Goal: Communication & Community: Answer question/provide support

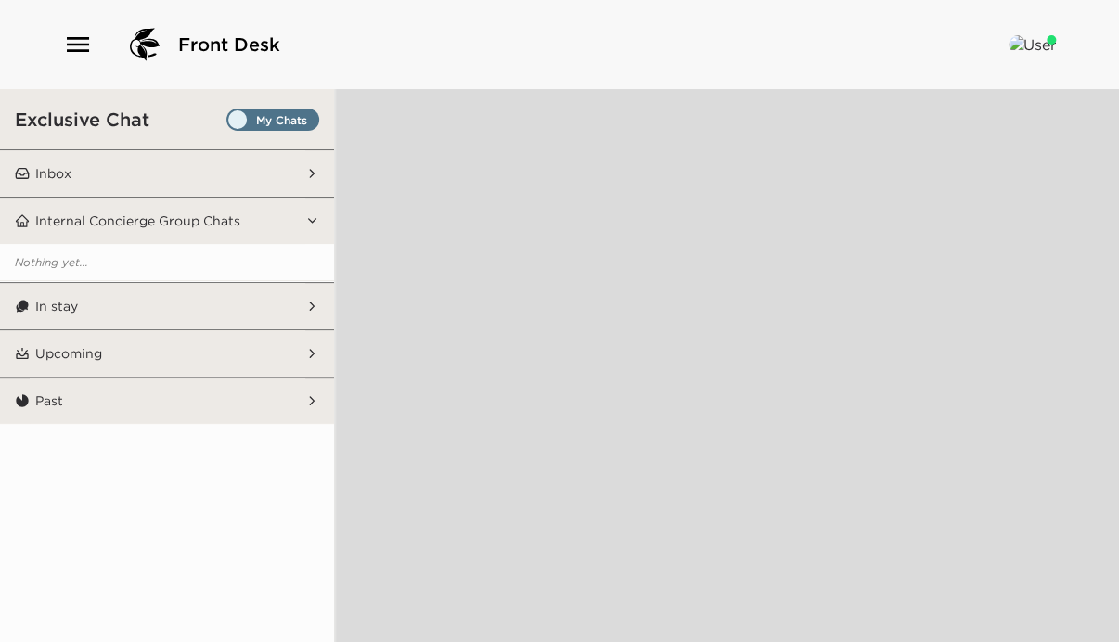
click at [71, 174] on p "Inbox" at bounding box center [53, 173] width 36 height 17
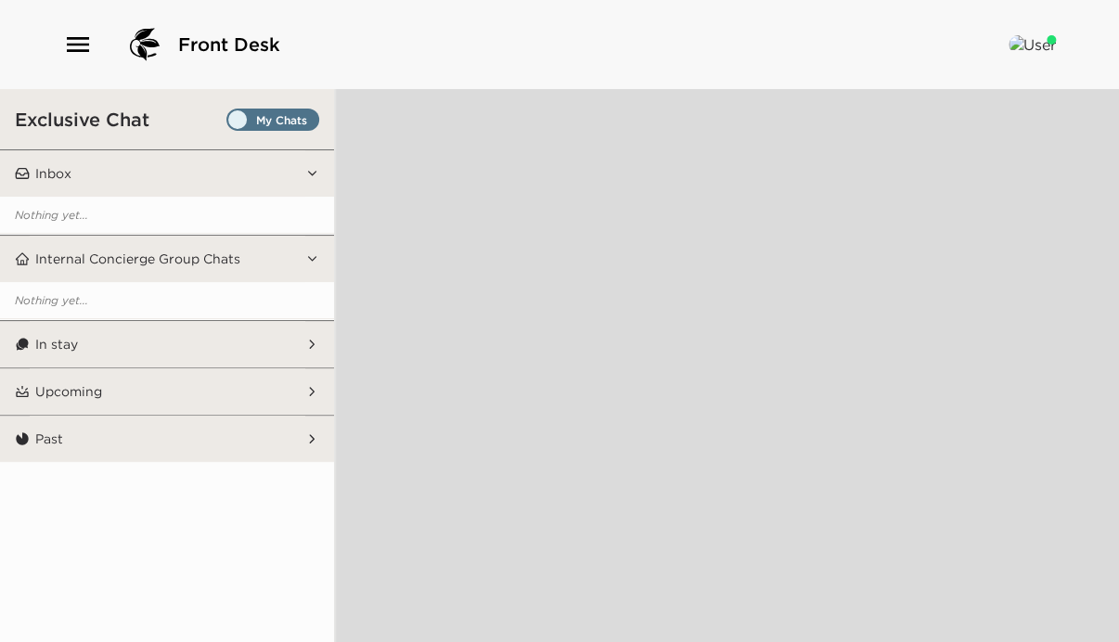
click at [59, 331] on button "In stay" at bounding box center [168, 344] width 276 height 46
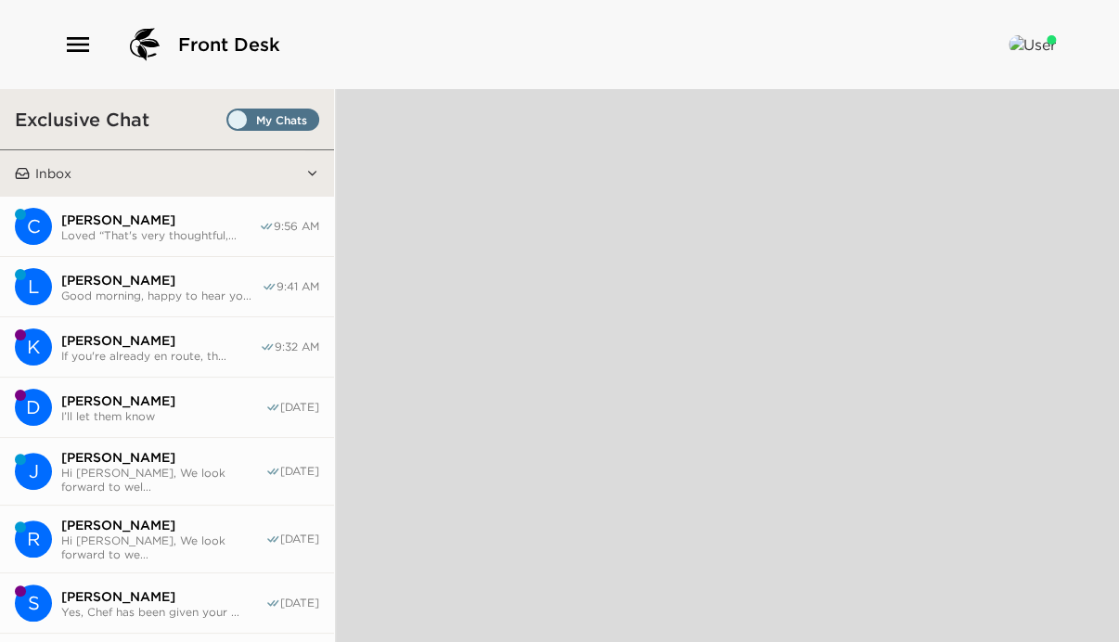
click at [125, 297] on span "Good morning, happy to hear yo..." at bounding box center [161, 296] width 200 height 14
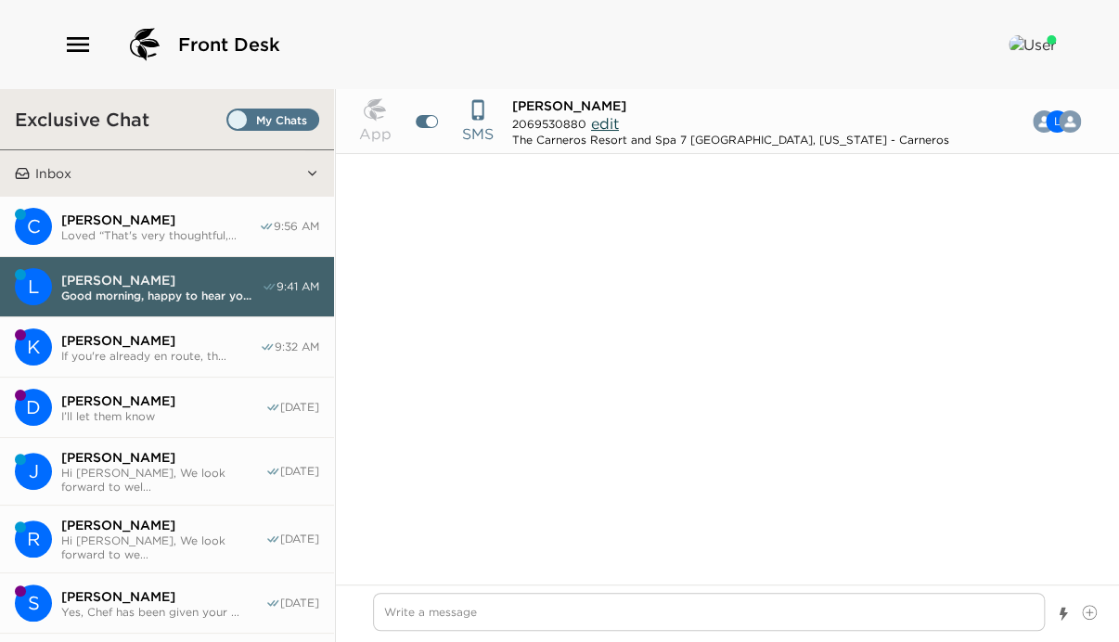
scroll to position [509, 0]
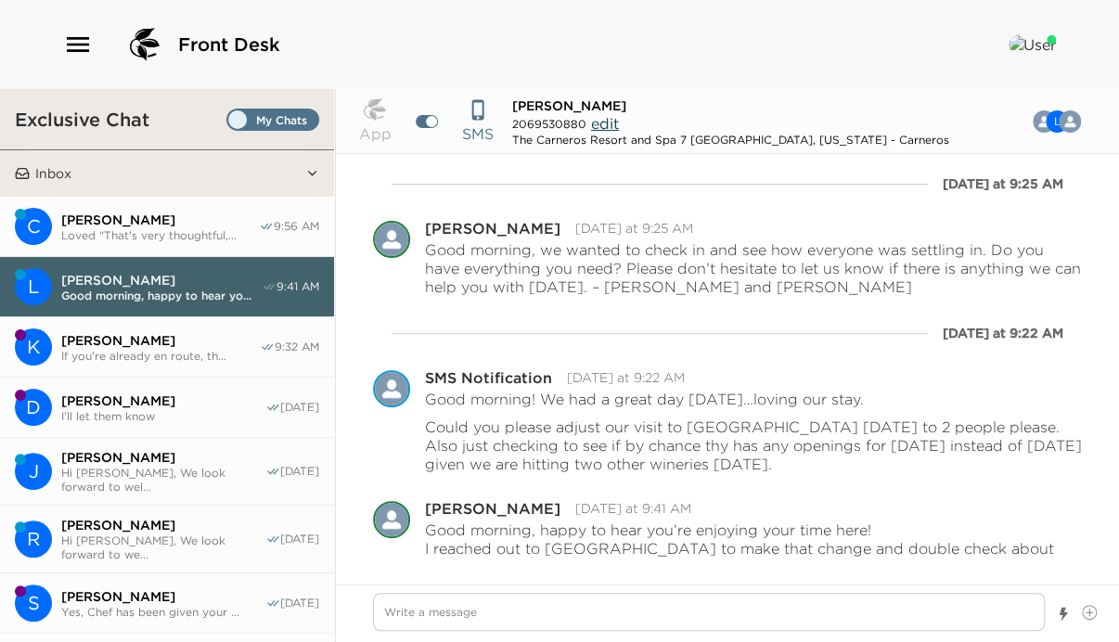
click at [109, 235] on span "Loved “That's very thoughtful,..." at bounding box center [160, 235] width 198 height 14
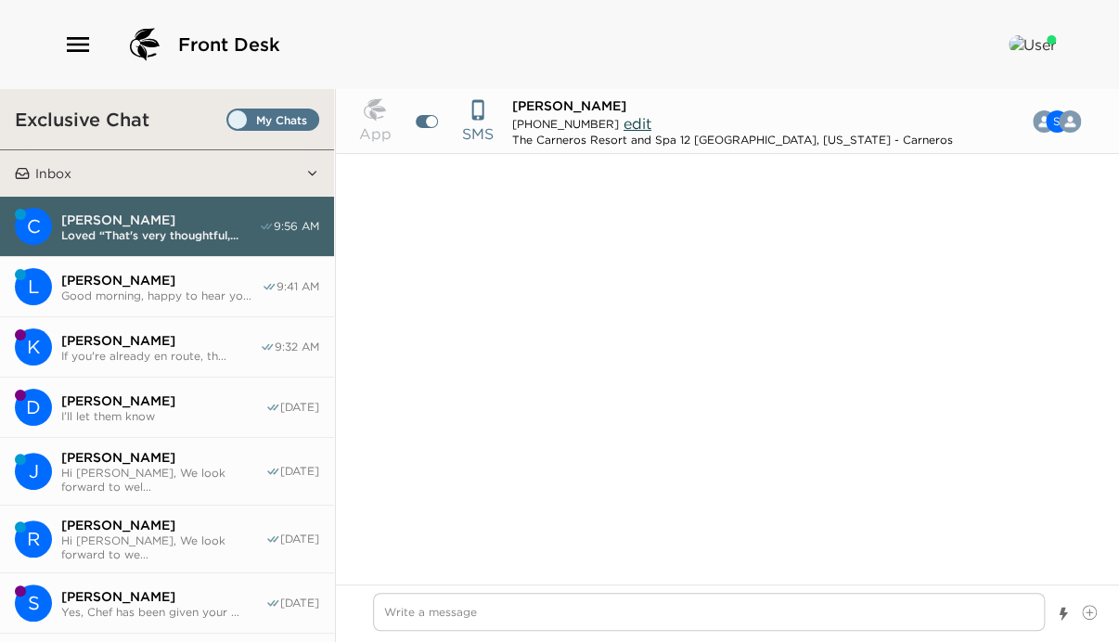
scroll to position [2280, 0]
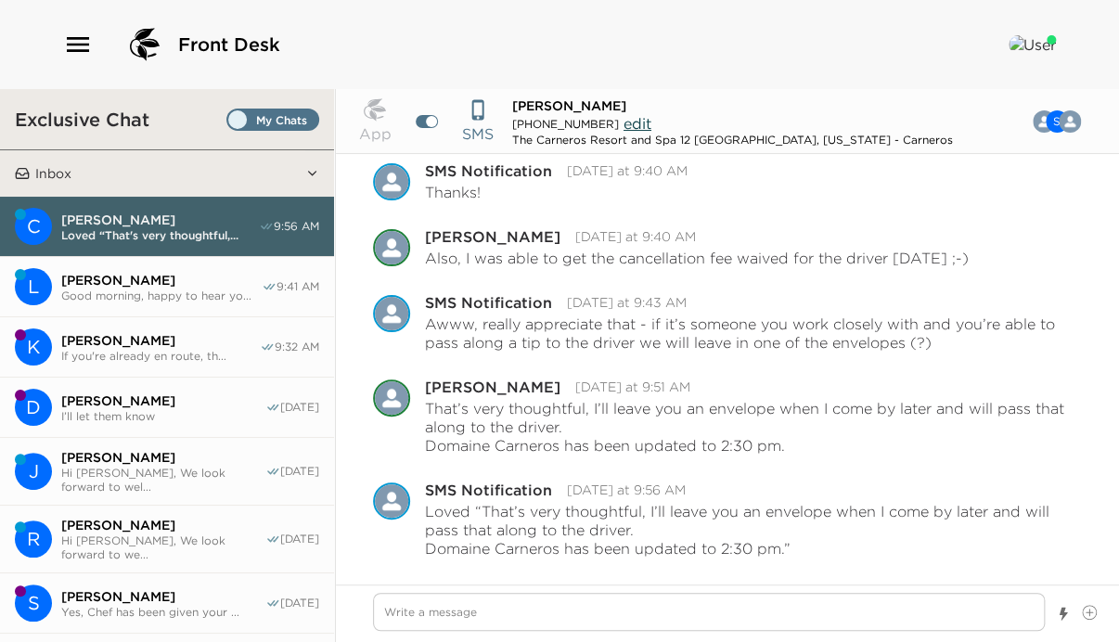
click at [126, 269] on button "L [PERSON_NAME] Good morning, happy to hear yo... 9:41 AM" at bounding box center [167, 287] width 334 height 60
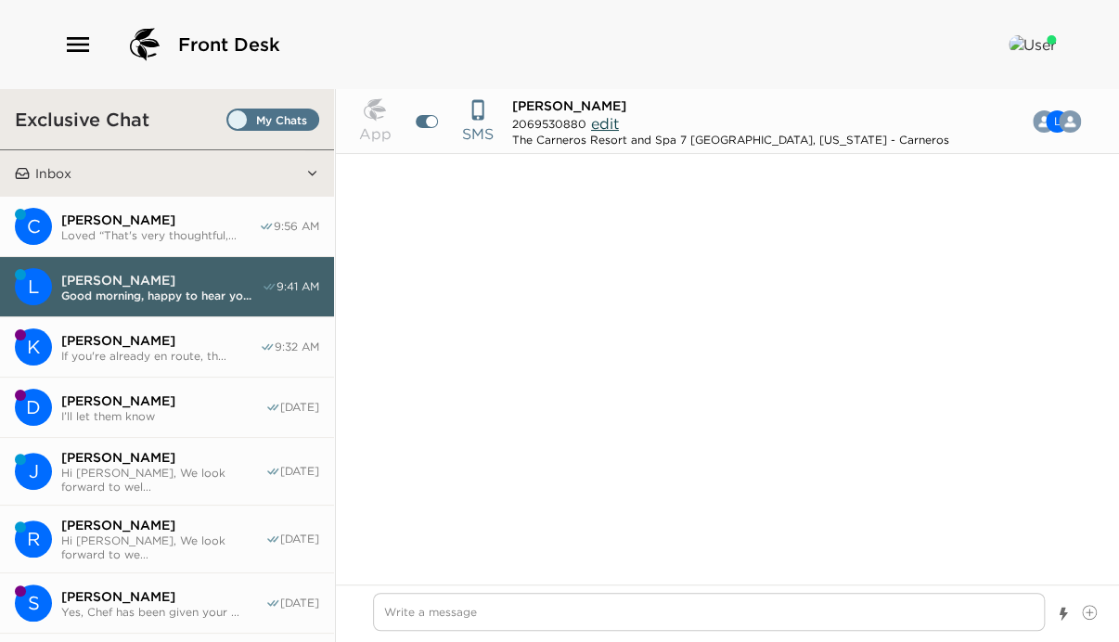
scroll to position [509, 0]
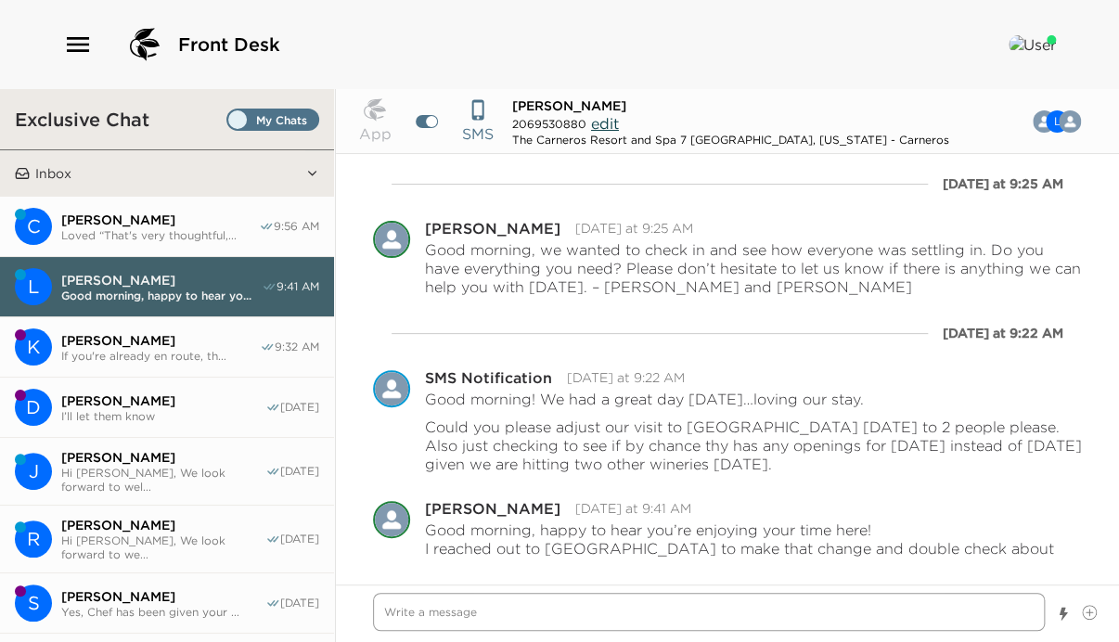
click at [425, 612] on textarea "Write a message" at bounding box center [709, 612] width 672 height 38
type textarea "x"
type textarea "H"
type textarea "x"
type textarea "Hi"
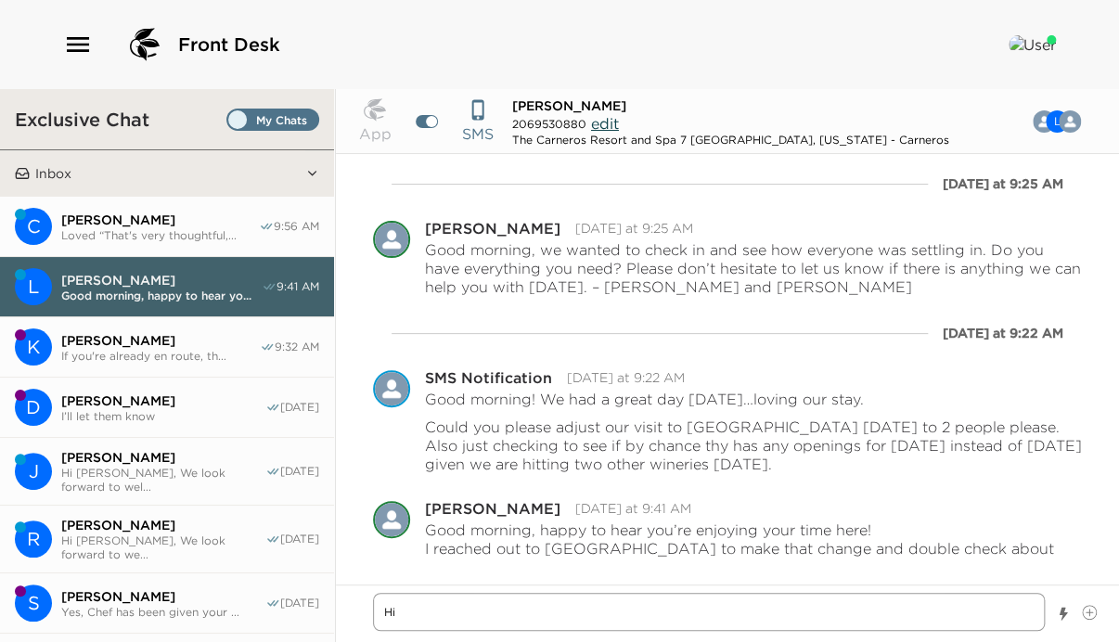
type textarea "x"
type textarea "Hi"
type textarea "x"
type textarea "Hi L"
type textarea "x"
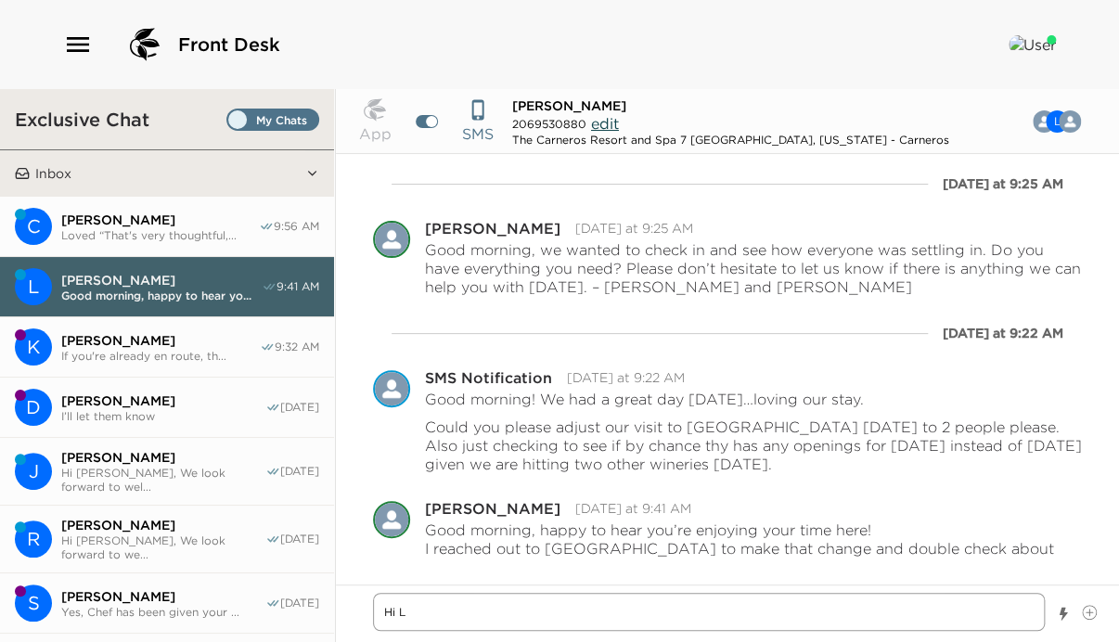
type textarea "Hi La"
type textarea "x"
type textarea "Hi [PERSON_NAME]"
type textarea "x"
type textarea "Hi Laur"
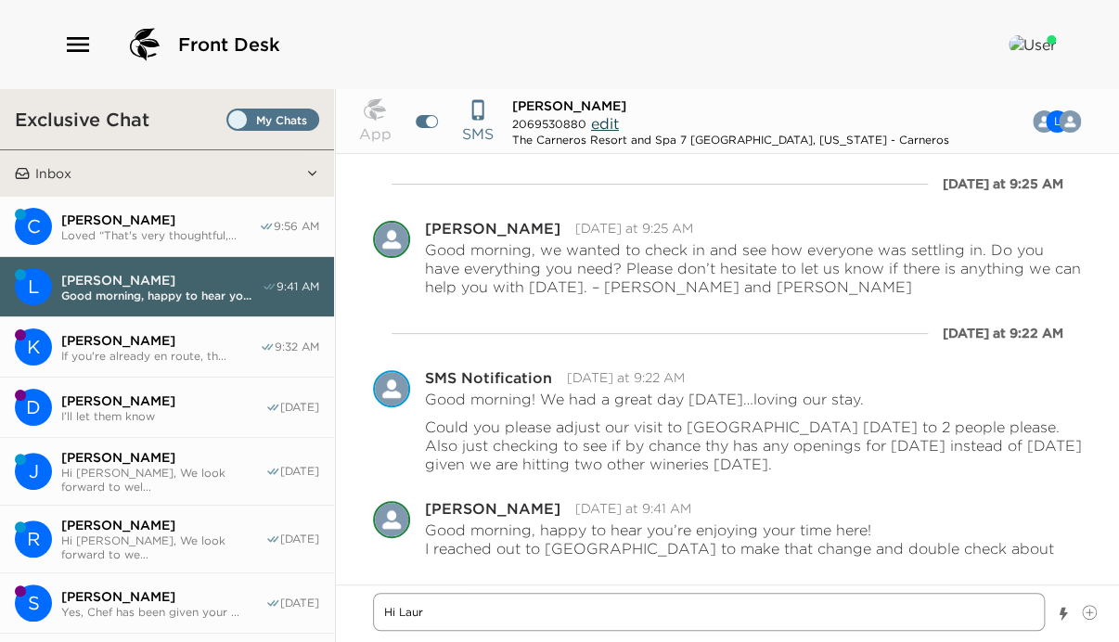
type textarea "x"
type textarea "Hi Laure"
type textarea "x"
type textarea "Hi [PERSON_NAME]"
type textarea "x"
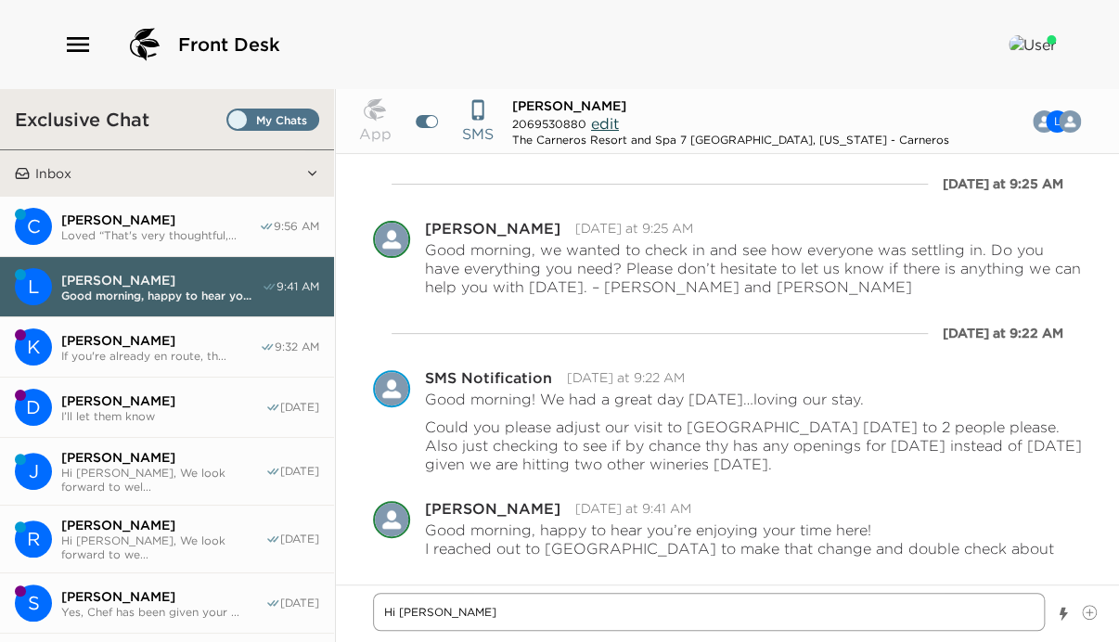
type textarea "Hi [PERSON_NAME],"
type textarea "x"
type textarea "Hi [PERSON_NAME],"
type textarea "x"
type textarea "Hi [PERSON_NAME]"
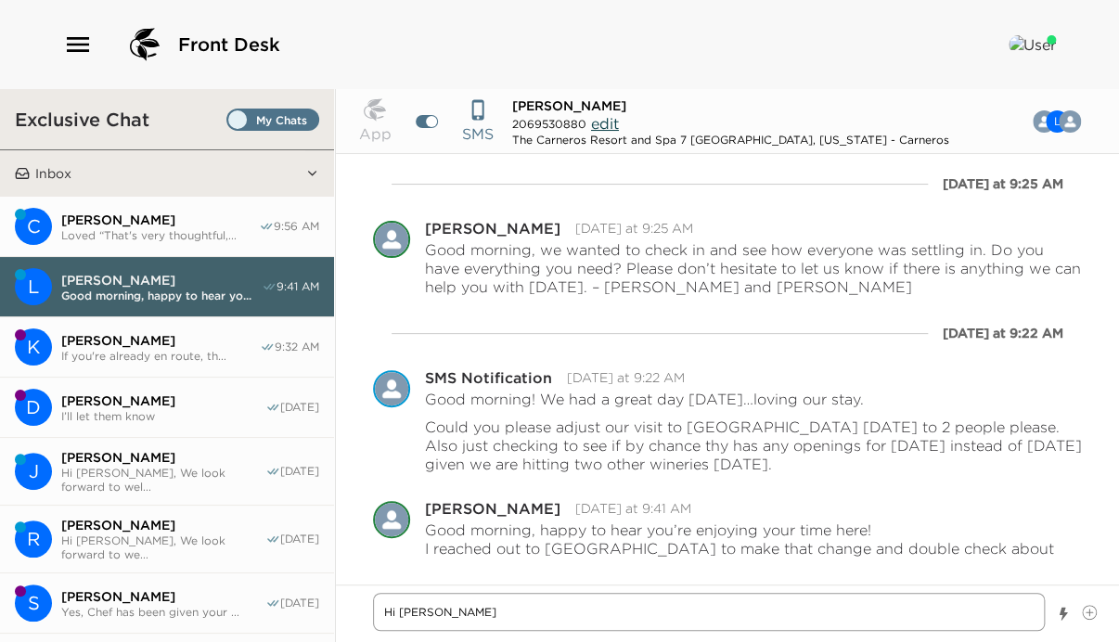
type textarea "x"
type textarea "Hi [PERSON_NAME], Do"
type textarea "x"
type textarea "Hi [PERSON_NAME]"
type textarea "x"
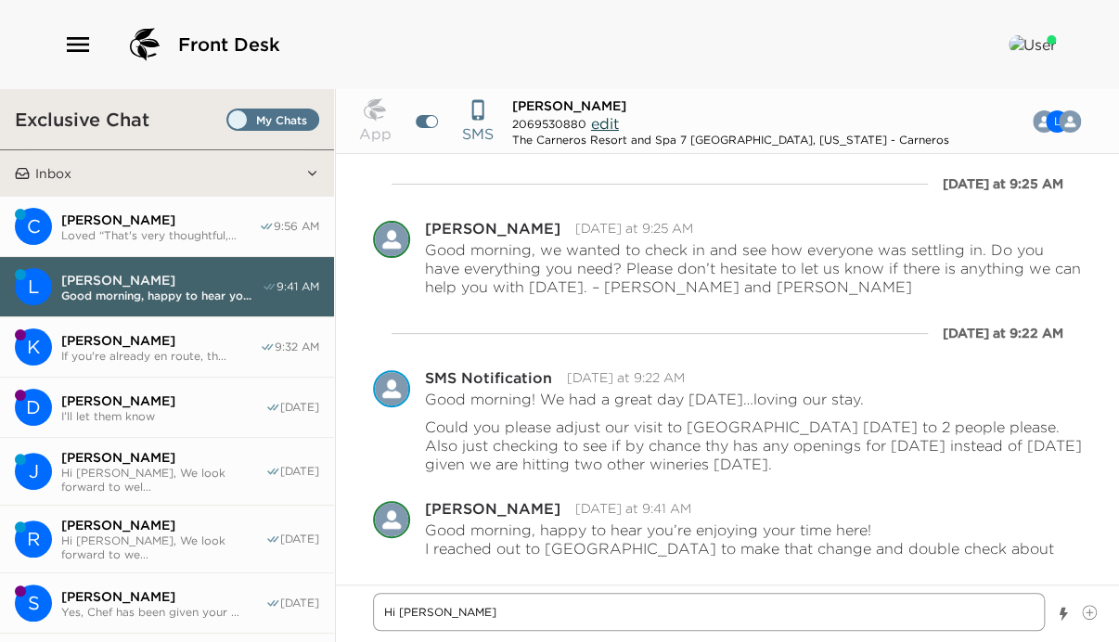
type textarea "Hi [PERSON_NAME], Donu"
type textarea "x"
type textarea "Hi [PERSON_NAME], Donum"
type textarea "x"
type textarea "Hi [PERSON_NAME], Donum"
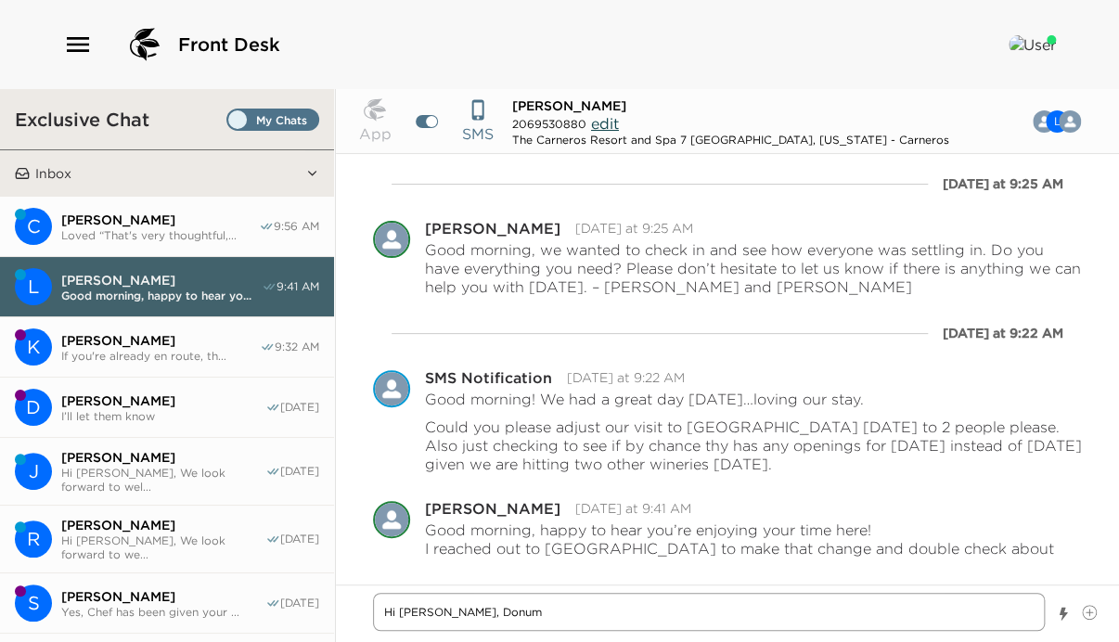
type textarea "x"
type textarea "Hi [PERSON_NAME], Donum h"
type textarea "x"
type textarea "Hi [PERSON_NAME], Donum ha"
type textarea "x"
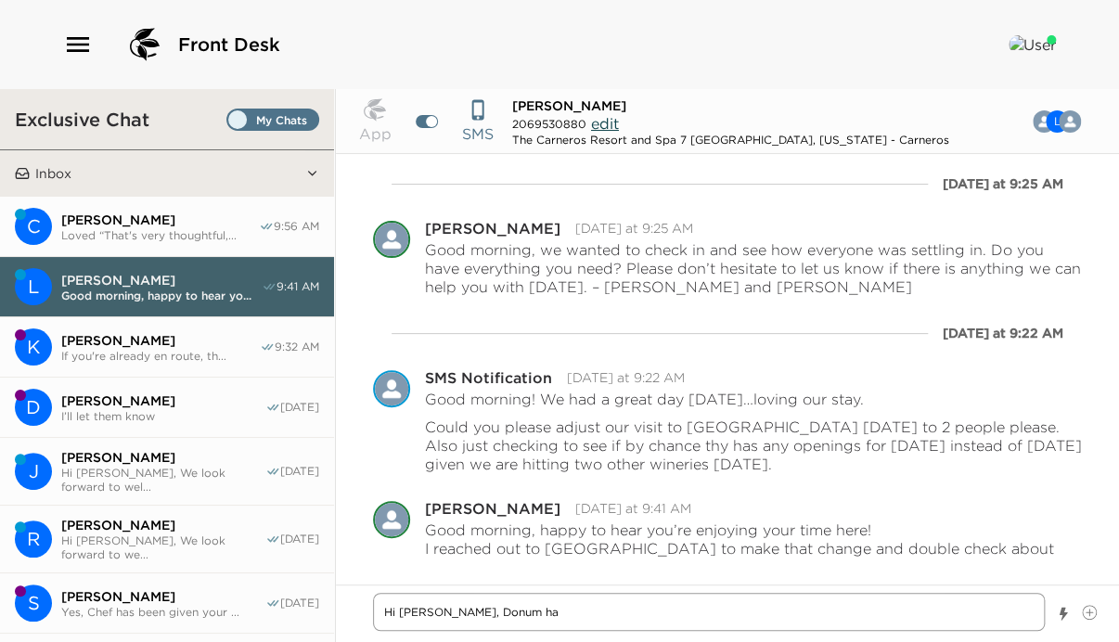
type textarea "Hi [PERSON_NAME], [PERSON_NAME] has"
type textarea "x"
type textarea "Hi [PERSON_NAME], [PERSON_NAME] has"
type textarea "x"
type textarea "Hi [PERSON_NAME], Donum has b"
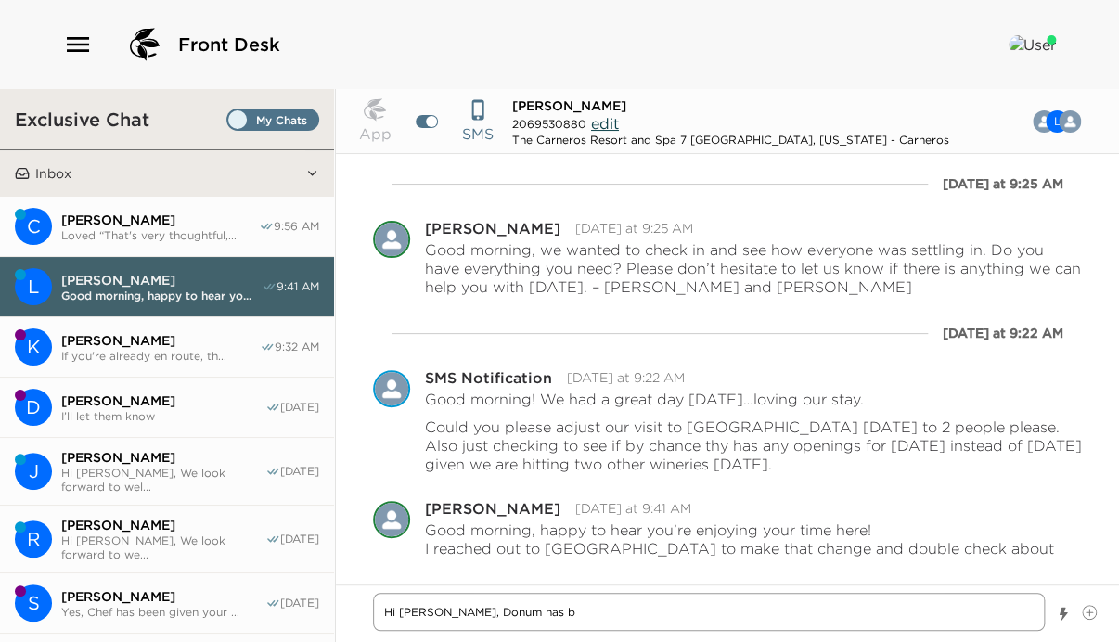
type textarea "x"
type textarea "Hi [PERSON_NAME], Donum has be"
type textarea "x"
type textarea "Hi [PERSON_NAME], Donum has bee"
type textarea "x"
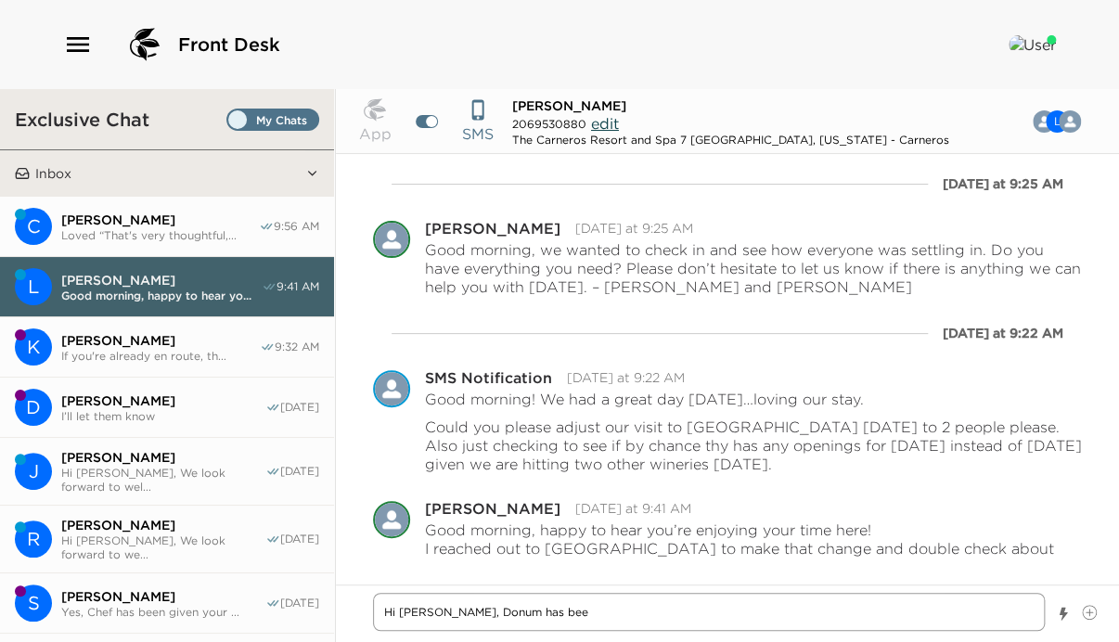
type textarea "Hi [PERSON_NAME], Donum has been"
type textarea "x"
type textarea "Hi [PERSON_NAME], Donum has been u"
type textarea "x"
type textarea "Hi [PERSON_NAME], [PERSON_NAME] has been up"
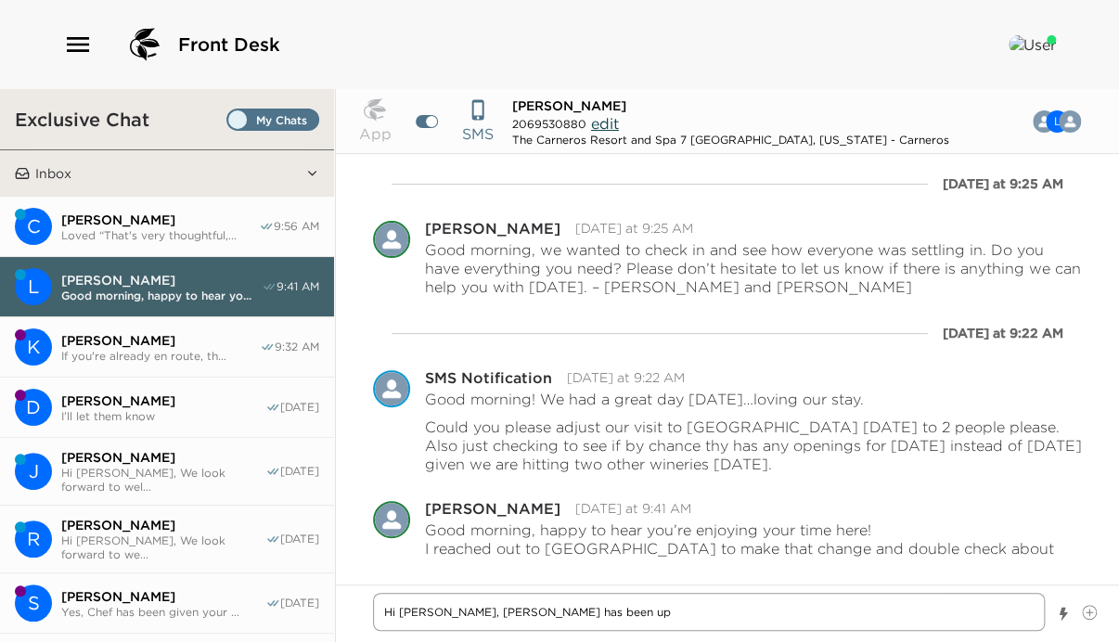
type textarea "x"
type textarea "Hi [PERSON_NAME], [PERSON_NAME] has been upd"
type textarea "x"
type textarea "Hi [PERSON_NAME], [PERSON_NAME] has been upda"
type textarea "x"
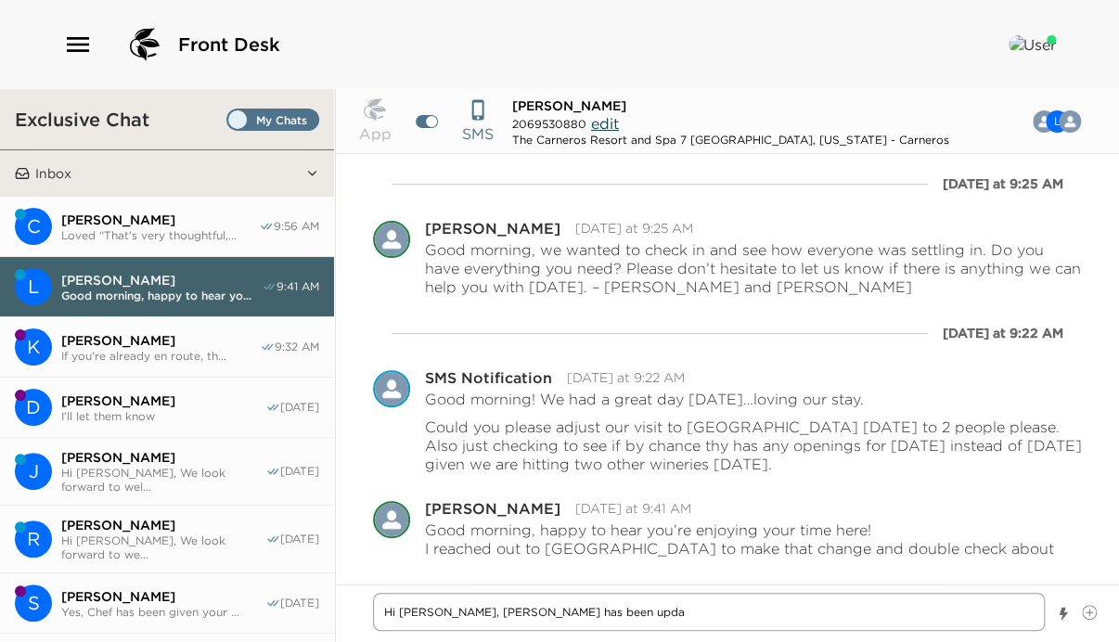
type textarea "Hi [PERSON_NAME], [PERSON_NAME] has been updat"
type textarea "x"
type textarea "Hi [PERSON_NAME], [PERSON_NAME] has been update"
type textarea "x"
type textarea "Hi [PERSON_NAME], [PERSON_NAME] has been updated"
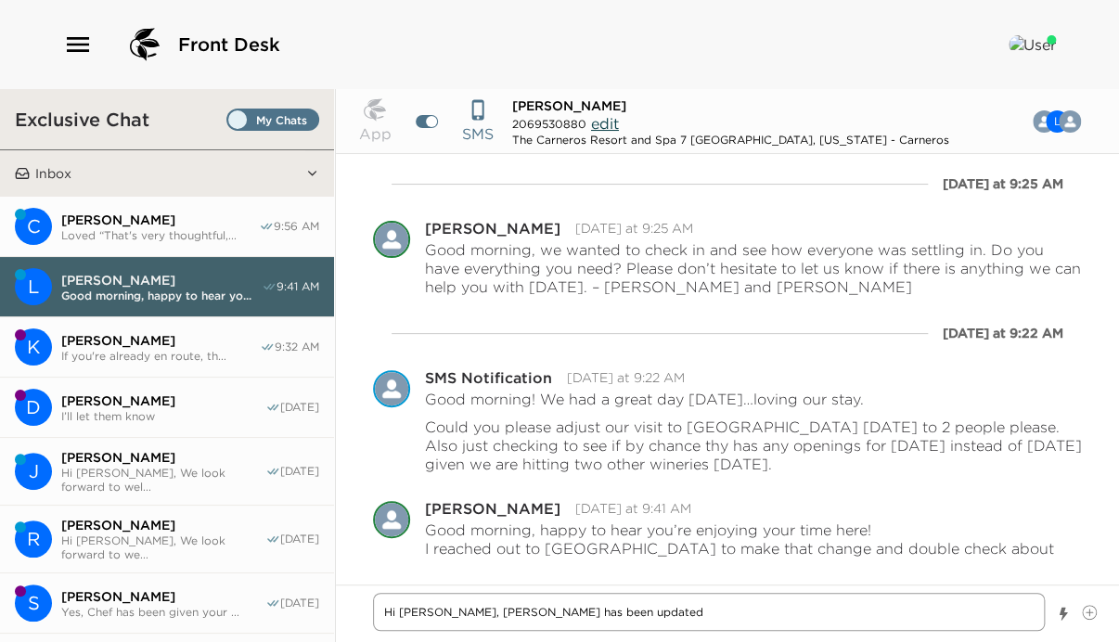
type textarea "x"
type textarea "Hi [PERSON_NAME], [PERSON_NAME] has been updated"
type textarea "x"
type textarea "Hi [PERSON_NAME], [PERSON_NAME] has been updated v"
type textarea "x"
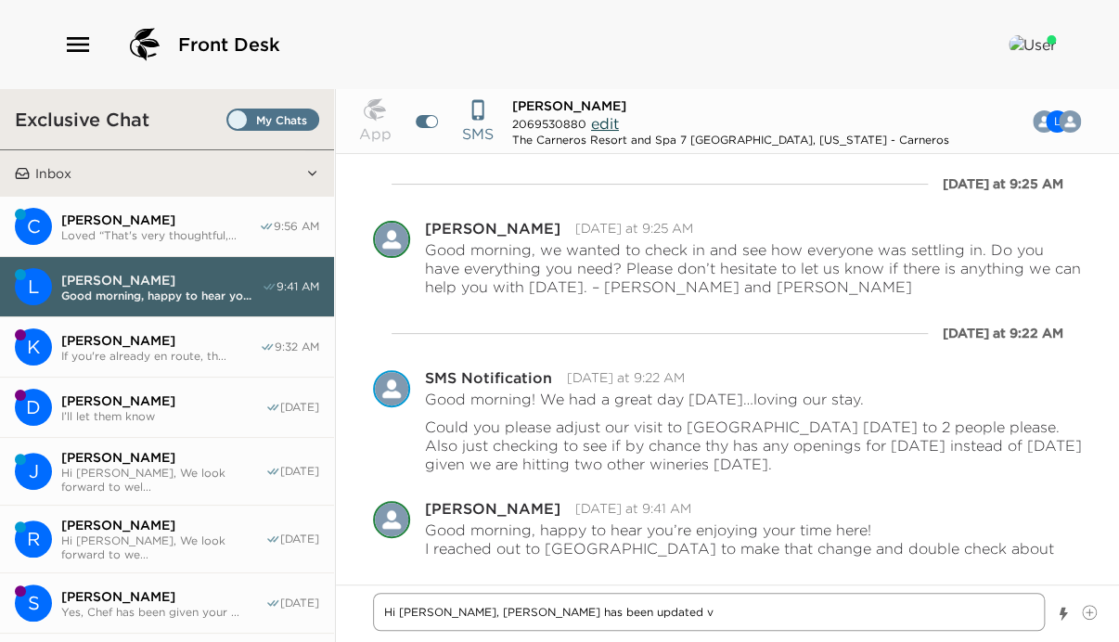
type textarea "Hi [PERSON_NAME], [PERSON_NAME] has been updated vt"
type textarea "x"
type textarea "Hi [PERSON_NAME], [PERSON_NAME] has been updated vto"
type textarea "x"
type textarea "Hi [PERSON_NAME], [PERSON_NAME] has been updated vto"
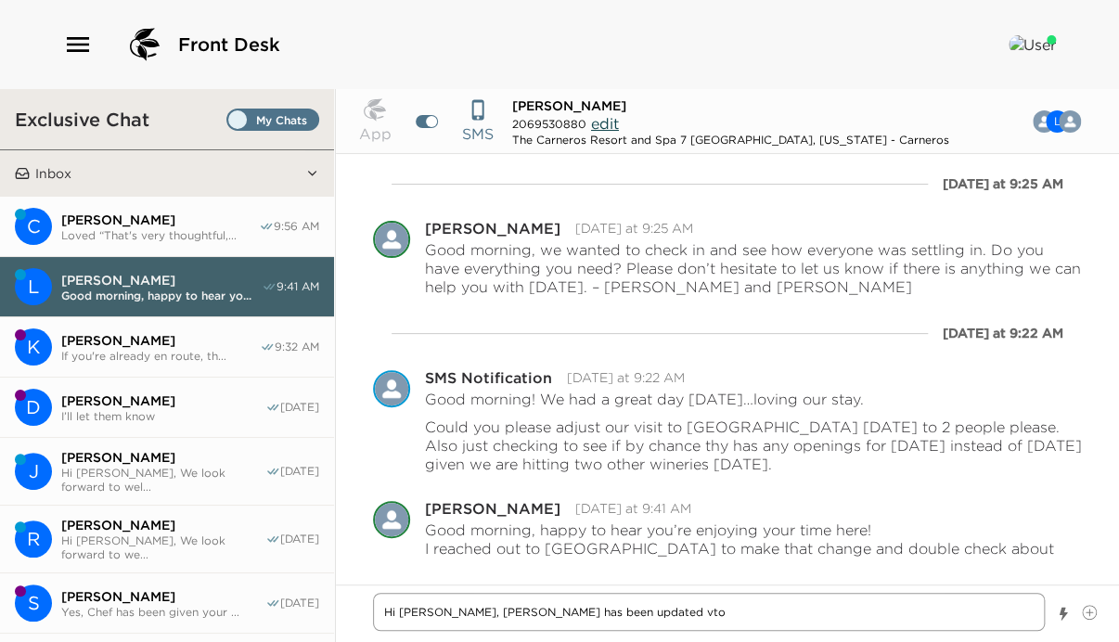
type textarea "x"
type textarea "Hi [PERSON_NAME], [PERSON_NAME] has been updated vto"
type textarea "x"
type textarea "Hi [PERSON_NAME], [PERSON_NAME] has been updated vt"
type textarea "x"
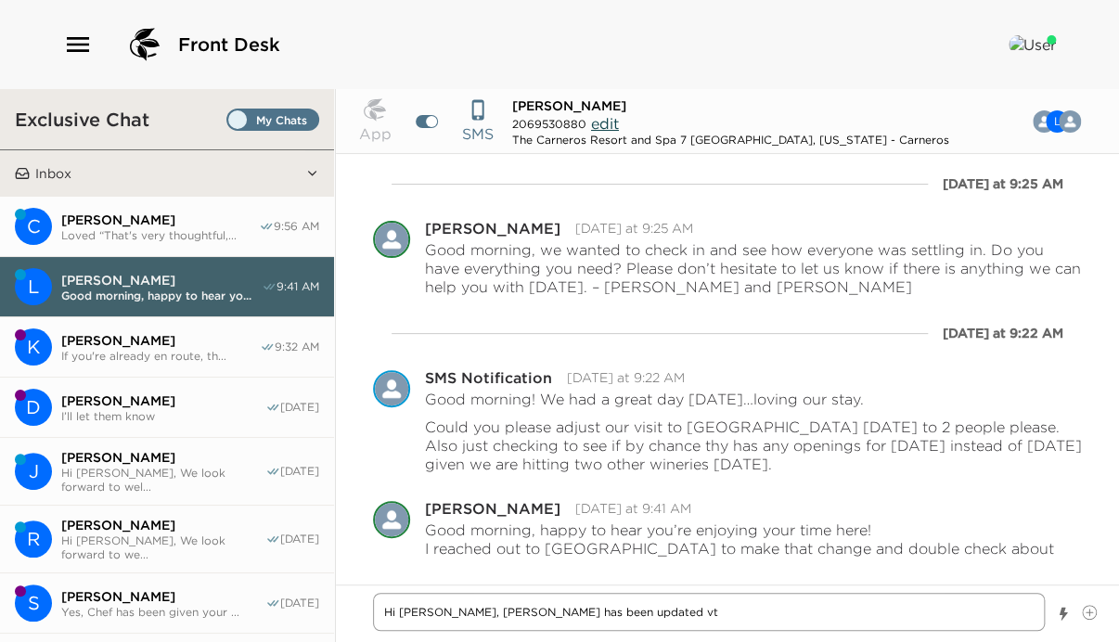
type textarea "Hi [PERSON_NAME], [PERSON_NAME] has been updated v"
type textarea "x"
type textarea "Hi [PERSON_NAME], [PERSON_NAME] has been updated"
type textarea "x"
type textarea "Hi [PERSON_NAME], [PERSON_NAME] has been updated t"
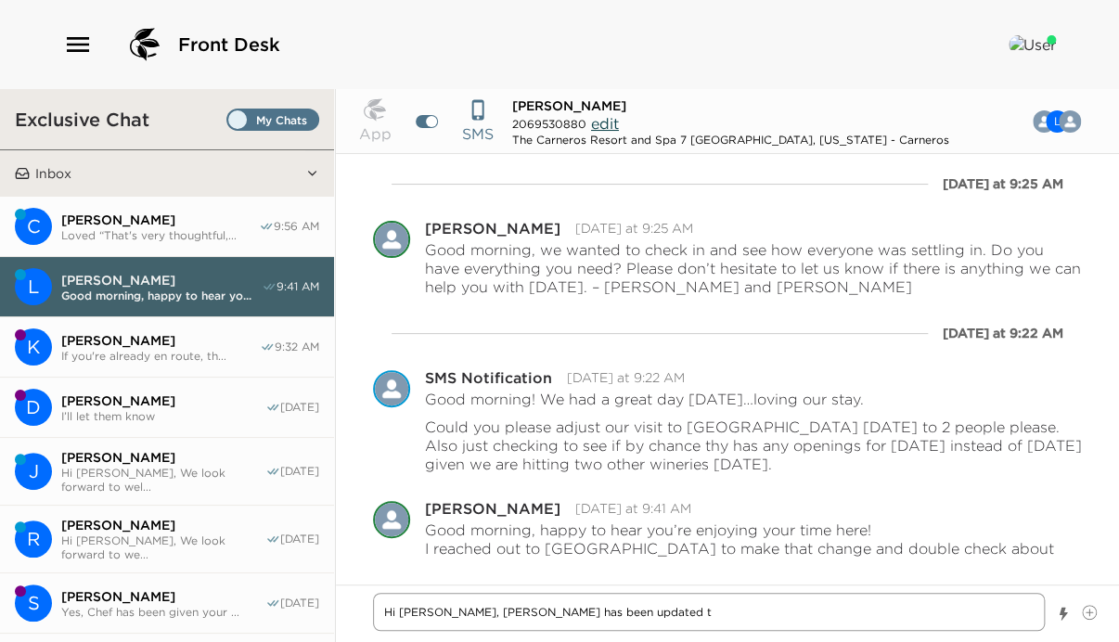
type textarea "x"
type textarea "Hi [PERSON_NAME], [PERSON_NAME] has been updated to"
type textarea "x"
type textarea "Hi [PERSON_NAME], [PERSON_NAME] has been updated to"
type textarea "x"
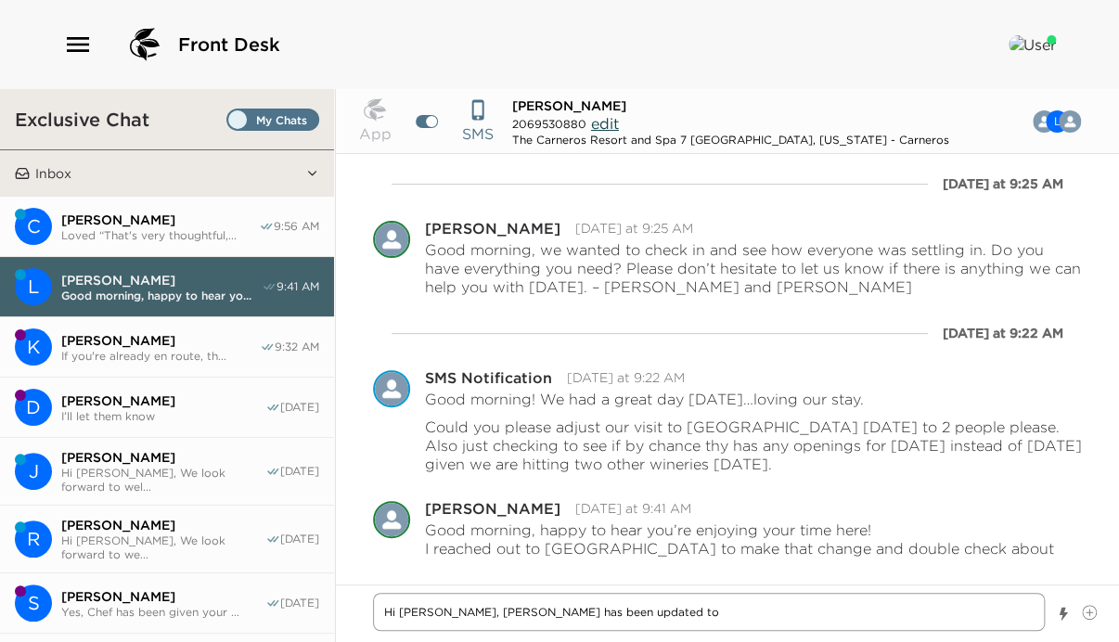
type textarea "Hi [PERSON_NAME], [PERSON_NAME] has been updated to 2"
type textarea "x"
type textarea "Hi [PERSON_NAME], [PERSON_NAME] has been updated to 2"
type textarea "x"
type textarea "Hi [PERSON_NAME], [PERSON_NAME] has been updated to 2 p"
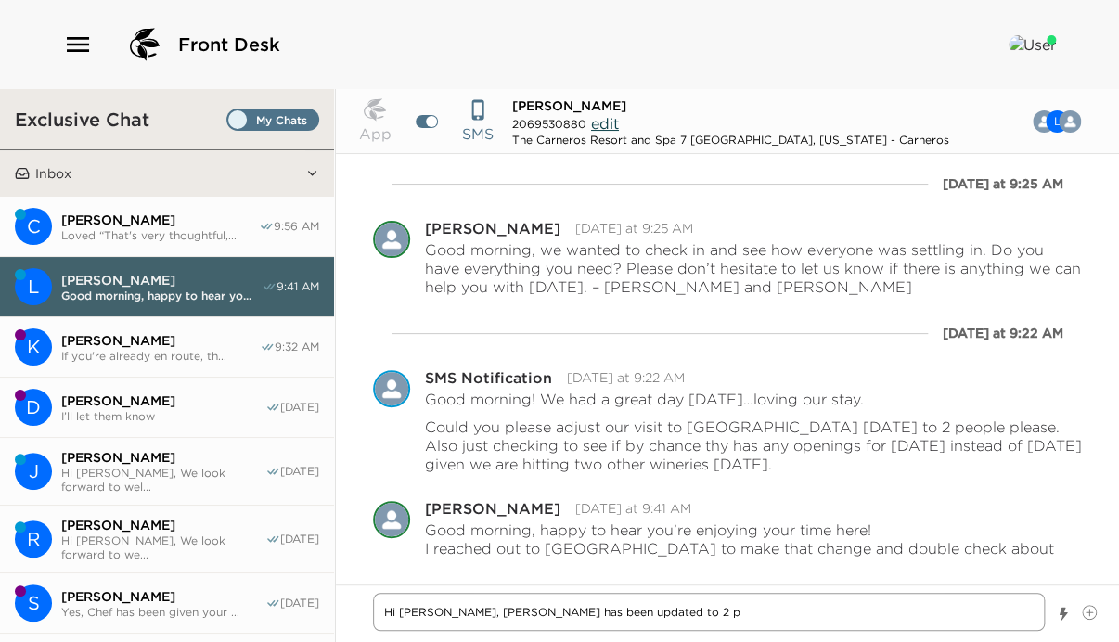
type textarea "x"
type textarea "Hi [PERSON_NAME], [PERSON_NAME] has been updated to 2 pe"
type textarea "x"
type textarea "Hi [PERSON_NAME], [PERSON_NAME] has been updated to 2 peo"
type textarea "x"
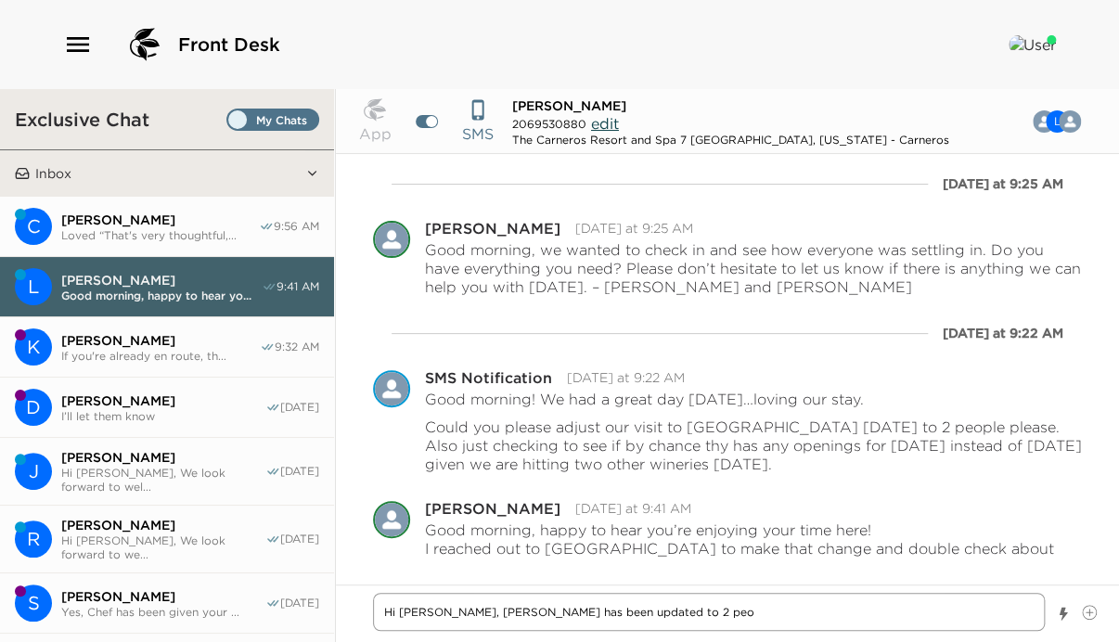
type textarea "Hi [PERSON_NAME], [PERSON_NAME] has been updated to 2 peop"
type textarea "x"
type textarea "Hi [PERSON_NAME], [PERSON_NAME] has been updated to 2 peopl"
type textarea "x"
type textarea "Hi [PERSON_NAME], [PERSON_NAME] has been updated to 2 people"
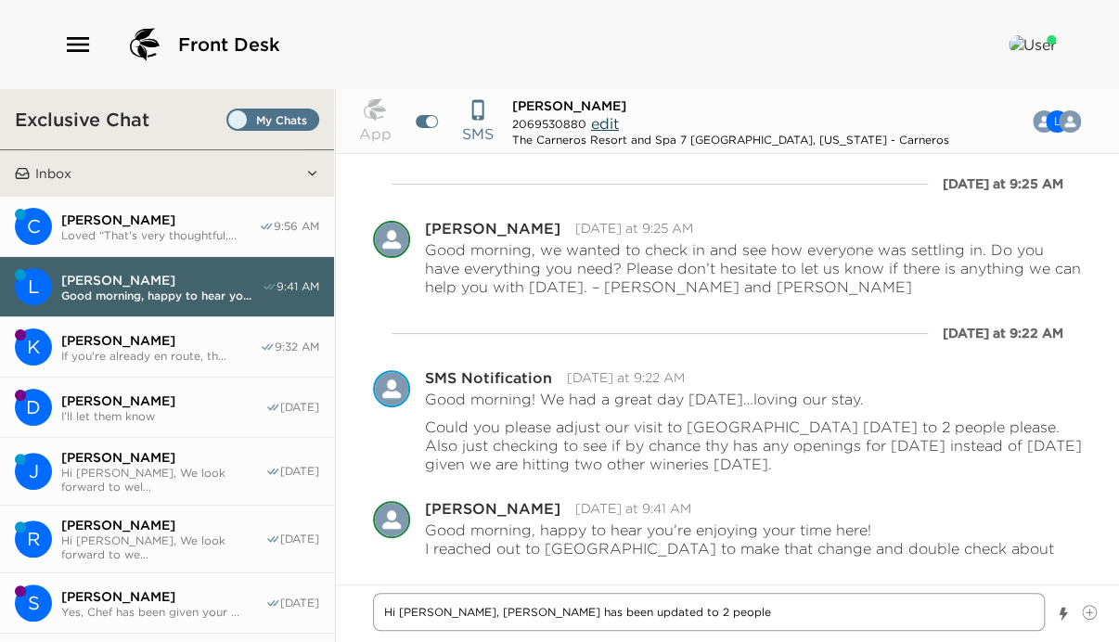
type textarea "x"
type textarea "Hi [PERSON_NAME], [PERSON_NAME] has been updated to 2 people"
type textarea "x"
type textarea "Hi [PERSON_NAME], [PERSON_NAME] has been updated to 2 people t"
type textarea "x"
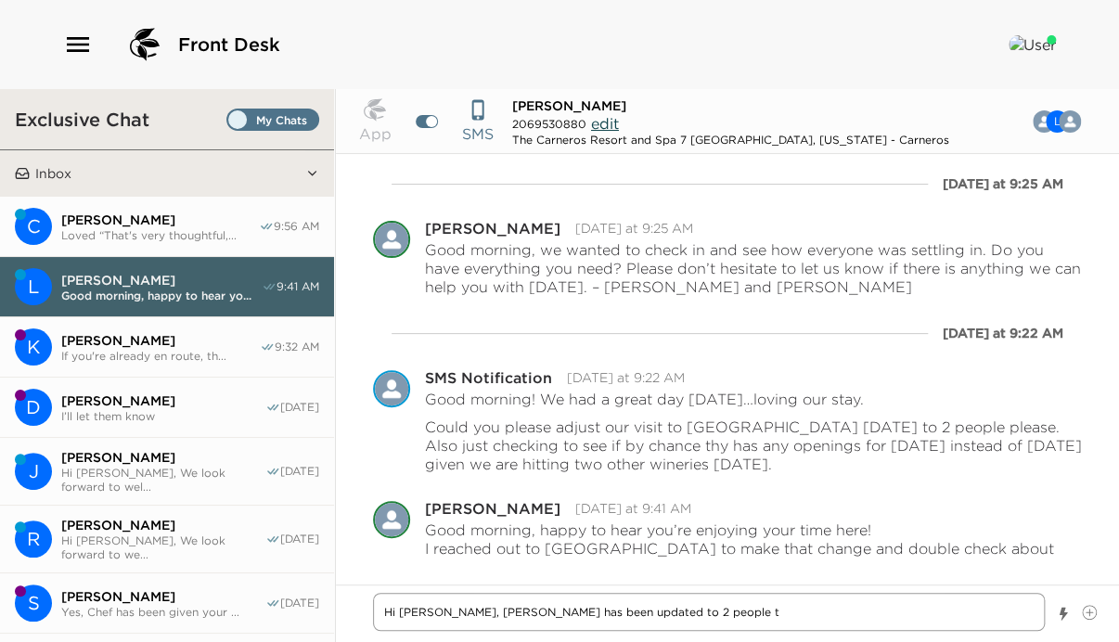
type textarea "Hi [PERSON_NAME], [PERSON_NAME] has been updated to 2 people th"
type textarea "x"
type textarea "Hi [PERSON_NAME], [PERSON_NAME] has been updated to 2 people thi"
type textarea "x"
type textarea "Hi [PERSON_NAME], [PERSON_NAME] has been updated to 2 people this"
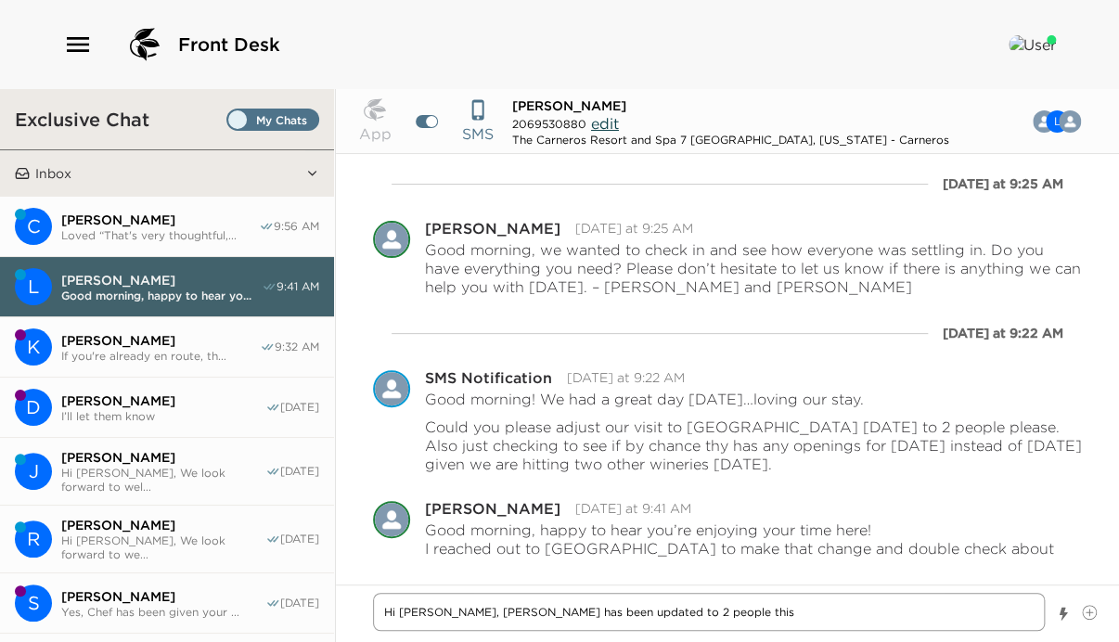
type textarea "x"
type textarea "Hi [PERSON_NAME], [PERSON_NAME] has been updated to 2 people this"
type textarea "x"
type textarea "Hi [PERSON_NAME], [PERSON_NAME] has been updated to 2 people this a"
type textarea "x"
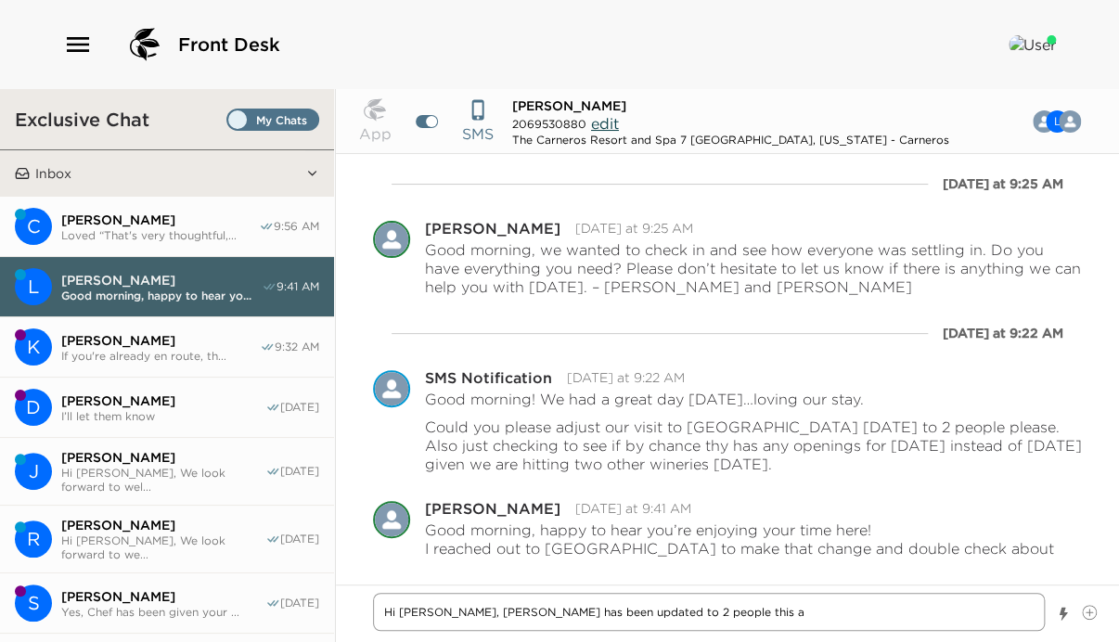
type textarea "Hi [PERSON_NAME], [PERSON_NAME] has been updated to 2 people this af"
type textarea "x"
type textarea "Hi [PERSON_NAME], [PERSON_NAME] has been updated to 2 people this aft"
type textarea "x"
type textarea "Hi [PERSON_NAME], [PERSON_NAME] has been updated to 2 people this afte"
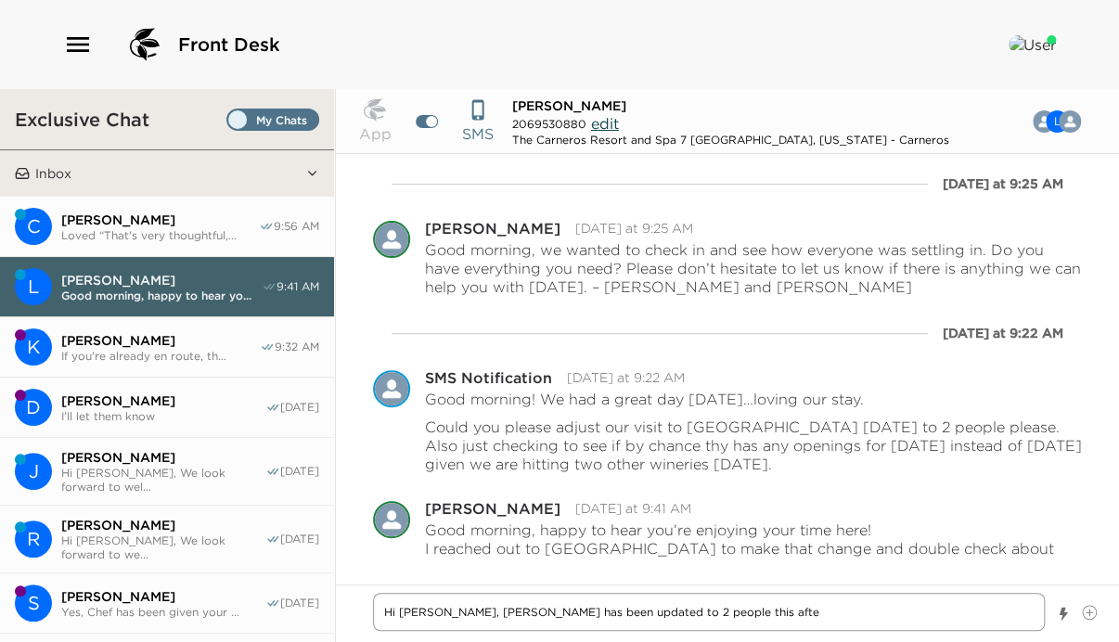
type textarea "x"
type textarea "Hi [PERSON_NAME], [PERSON_NAME] has been updated to 2 people this after"
type textarea "x"
type textarea "Hi [PERSON_NAME], [PERSON_NAME] has been updated to 2 people this aftern"
type textarea "x"
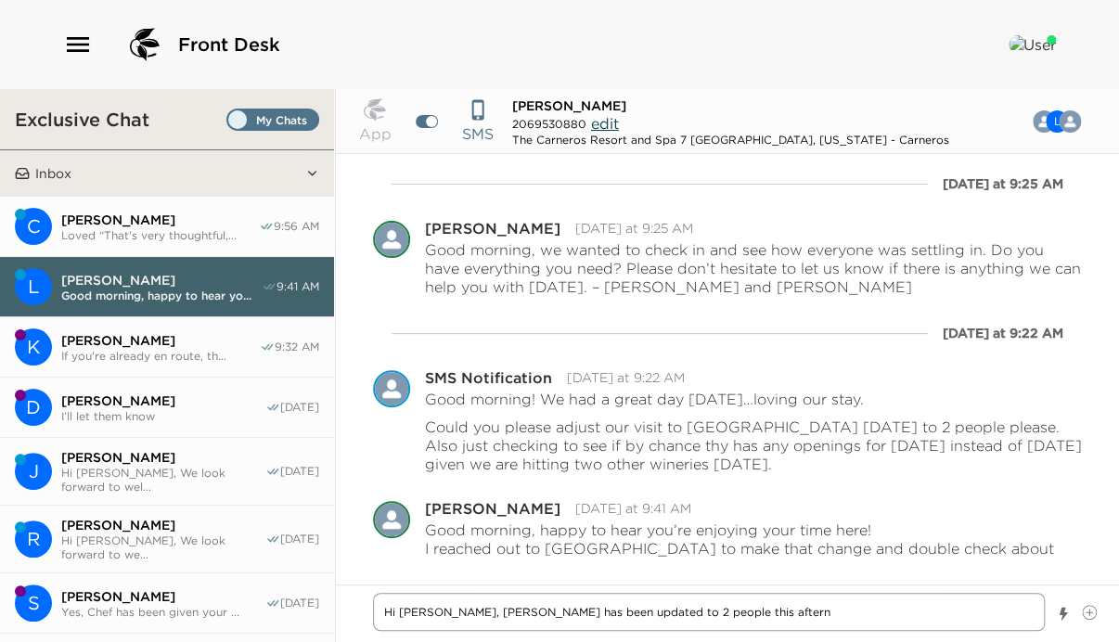
type textarea "Hi [PERSON_NAME], [PERSON_NAME] has been updated to 2 people this afterno"
type textarea "x"
type textarea "Hi [PERSON_NAME], [PERSON_NAME] has been updated to 2 people this afternon"
type textarea "x"
type textarea "Hi [PERSON_NAME], [PERSON_NAME] has been updated to 2 people this afterno"
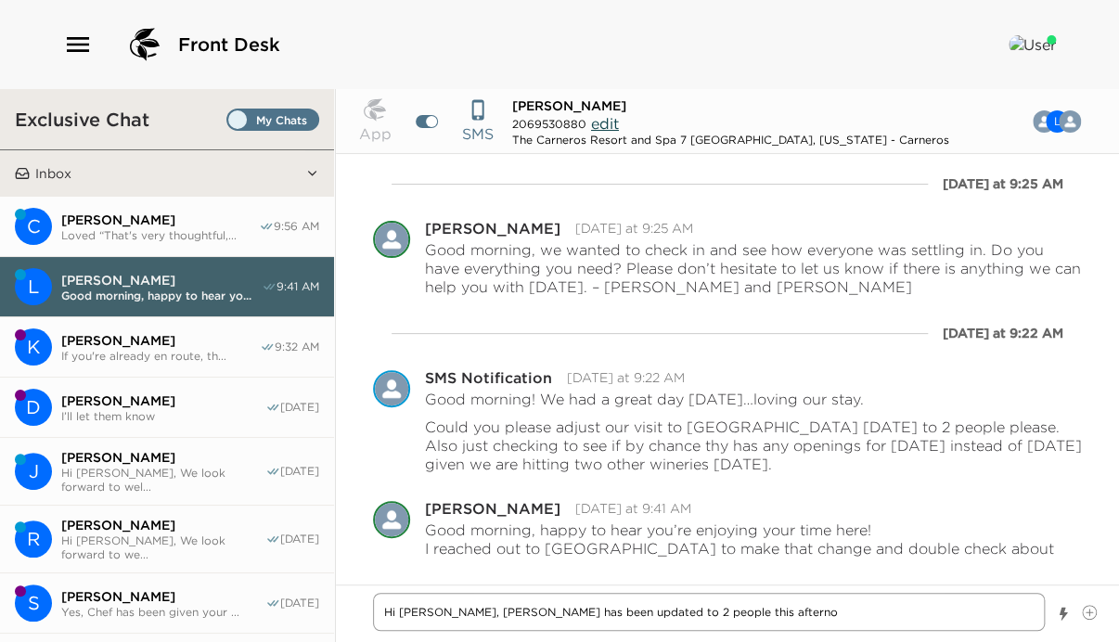
type textarea "x"
type textarea "Hi [PERSON_NAME], [PERSON_NAME] has been updated to 2 people this afternoo"
type textarea "x"
type textarea "Hi [PERSON_NAME], [PERSON_NAME] has been updated to 2 people this afternoon"
type textarea "x"
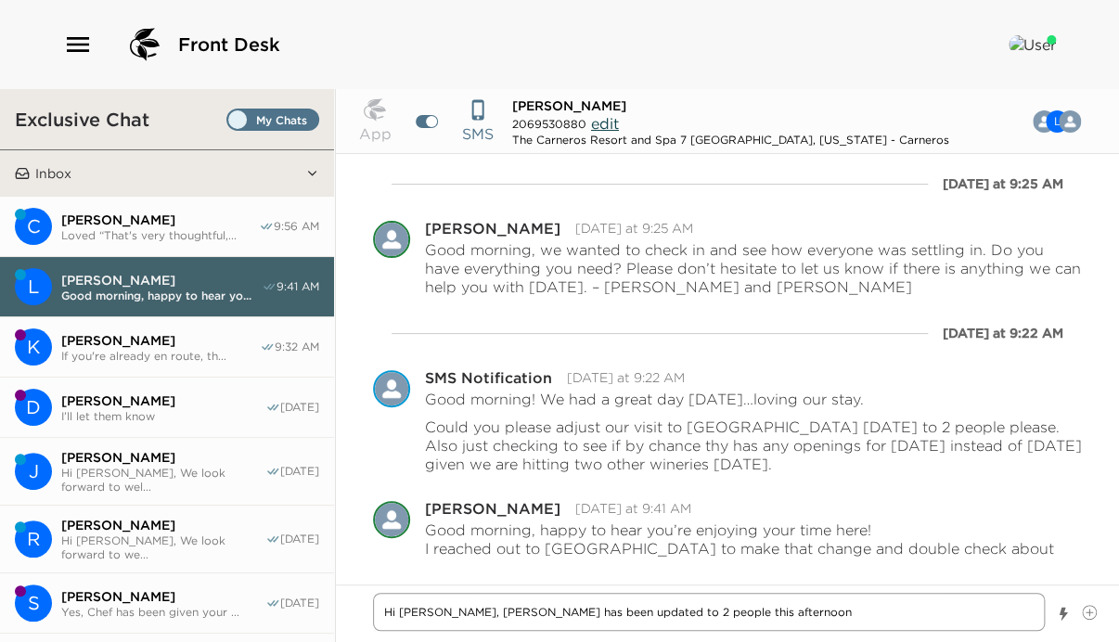
type textarea "Hi [PERSON_NAME], [PERSON_NAME] has been updated to 2 people this afternoon."
type textarea "x"
type textarea "Hi [PERSON_NAME], [PERSON_NAME] has been updated to 2 people this afternoon."
type textarea "x"
type textarea "Hi [PERSON_NAME], [PERSON_NAME] has been updated to 2 people this afternoon. T"
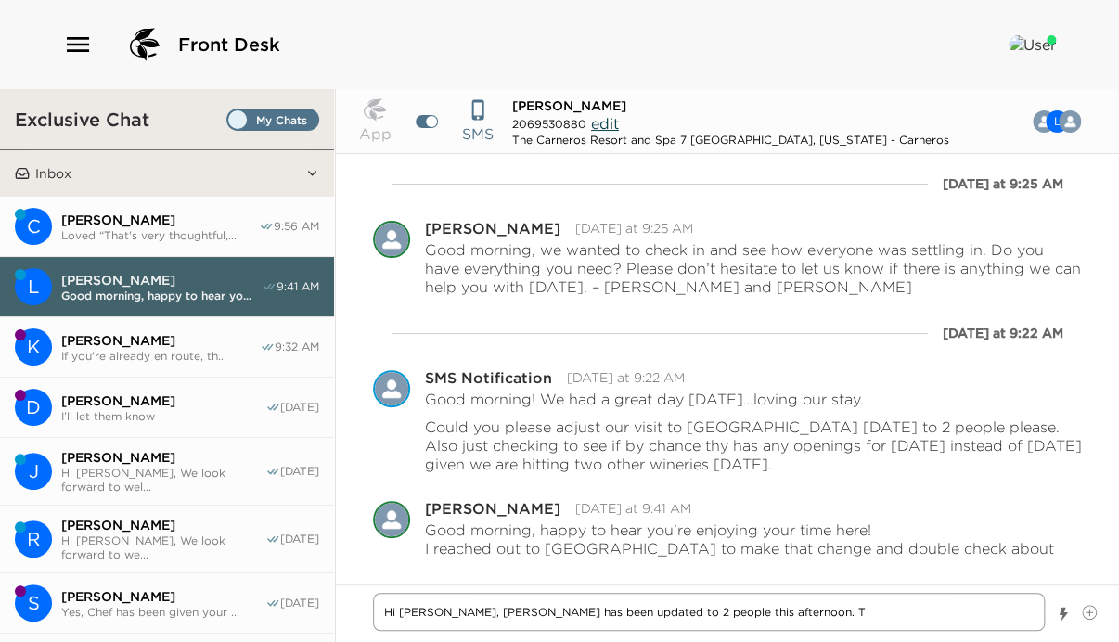
type textarea "x"
type textarea "Hi [PERSON_NAME], [PERSON_NAME] has been updated to 2 people this afternoon. Th"
type textarea "x"
type textarea "Hi [PERSON_NAME], [PERSON_NAME] has been updated to 2 people this afternoon. The"
type textarea "x"
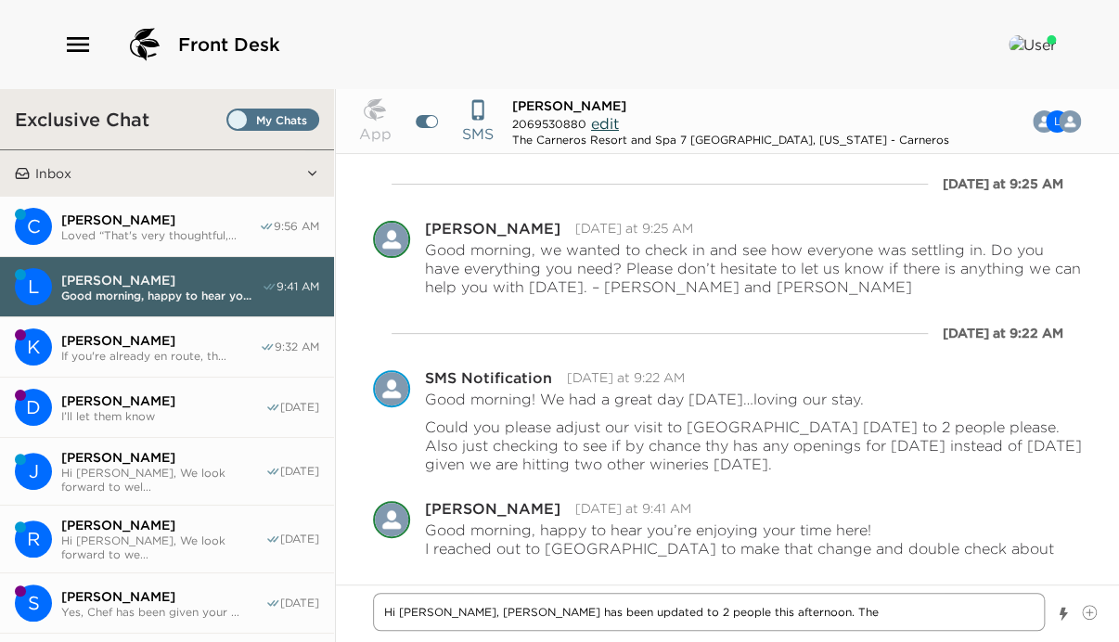
type textarea "Hi [PERSON_NAME], [PERSON_NAME] has been updated to 2 people this afternoon. Th…"
type textarea "x"
type textarea "Hi [PERSON_NAME], [PERSON_NAME] has been updated to 2 people this afternoon. Th…"
type textarea "x"
type textarea "Hi [PERSON_NAME], [PERSON_NAME] has been updated to 2 people this afternoon. Th…"
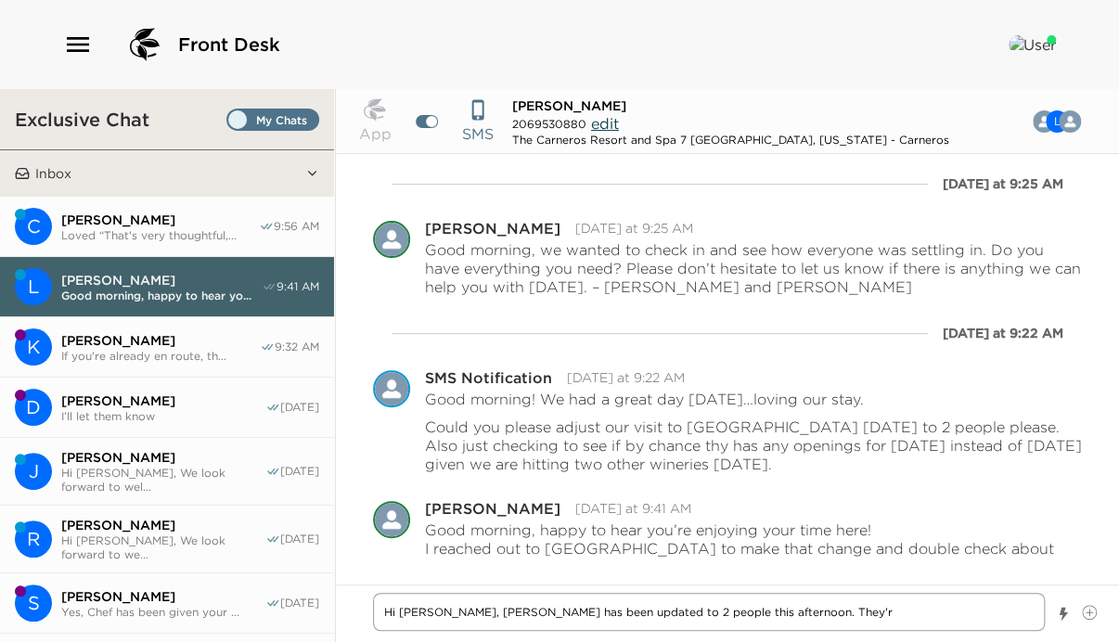
type textarea "x"
type textarea "Hi [PERSON_NAME], [PERSON_NAME] has been updated to 2 people this afternoon. Th…"
type textarea "x"
type textarea "Hi [PERSON_NAME], [PERSON_NAME] has been updated to 2 people this afternoon. Th…"
type textarea "x"
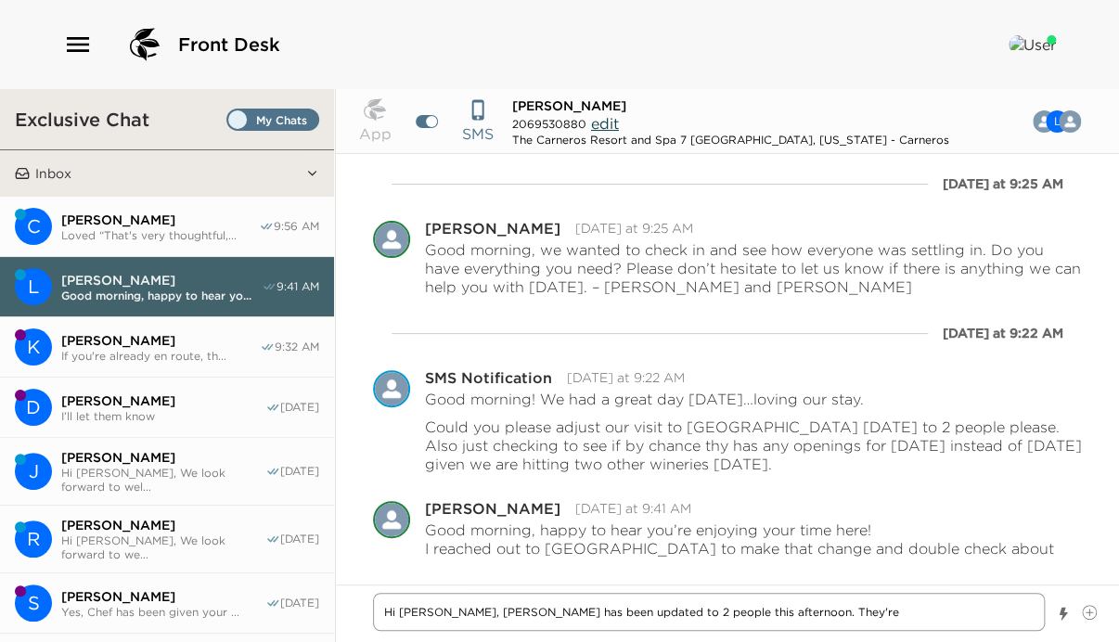
type textarea "Hi [PERSON_NAME], [PERSON_NAME] has been updated to 2 people this afternoon. Th…"
type textarea "x"
type textarea "Hi [PERSON_NAME], [PERSON_NAME] has been updated to 2 people this afternoon. Th…"
type textarea "x"
type textarea "Hi [PERSON_NAME], [PERSON_NAME] has been updated to 2 people this afternoon. Th…"
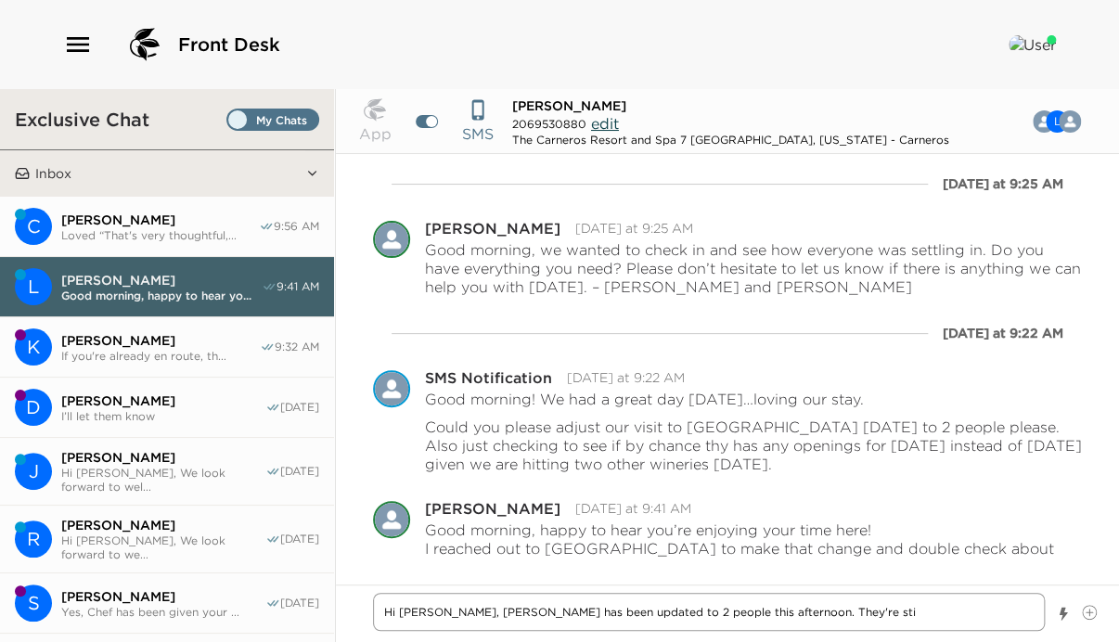
type textarea "x"
type textarea "Hi [PERSON_NAME], [PERSON_NAME] has been updated to 2 people this afternoon. Th…"
type textarea "x"
type textarea "Hi [PERSON_NAME], [PERSON_NAME] has been updated to 2 people this afternoon. Th…"
type textarea "x"
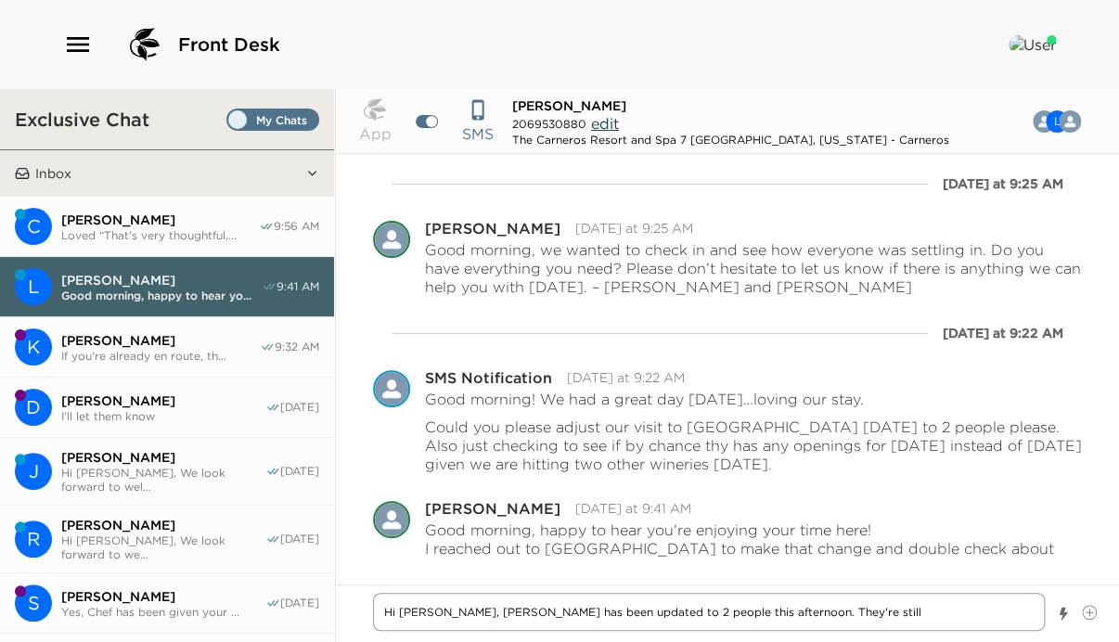
type textarea "Hi [PERSON_NAME], [PERSON_NAME] has been updated to 2 people this afternoon. Th…"
type textarea "x"
type textarea "Hi [PERSON_NAME], [PERSON_NAME] has been updated to 2 people this afternoon. Th…"
type textarea "x"
type textarea "Hi [PERSON_NAME], [PERSON_NAME] has been updated to 2 people this afternoon. Th…"
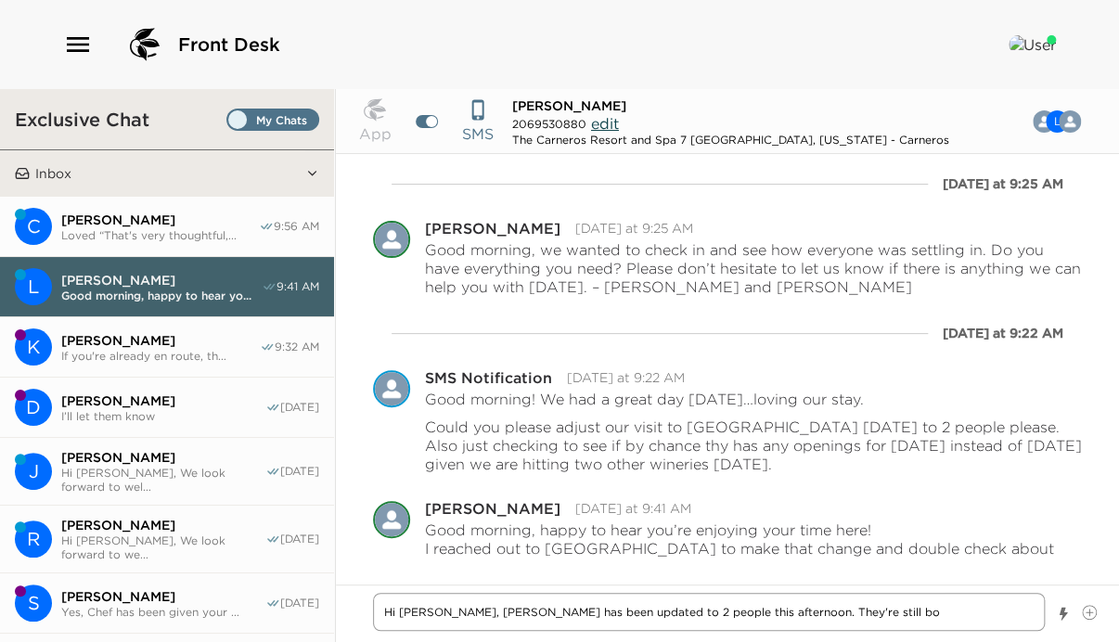
type textarea "x"
type textarea "Hi [PERSON_NAME], [PERSON_NAME] has been updated to 2 people this afternoon. Th…"
type textarea "x"
type textarea "Hi [PERSON_NAME], [PERSON_NAME] has been updated to 2 people this afternoon. Th…"
type textarea "x"
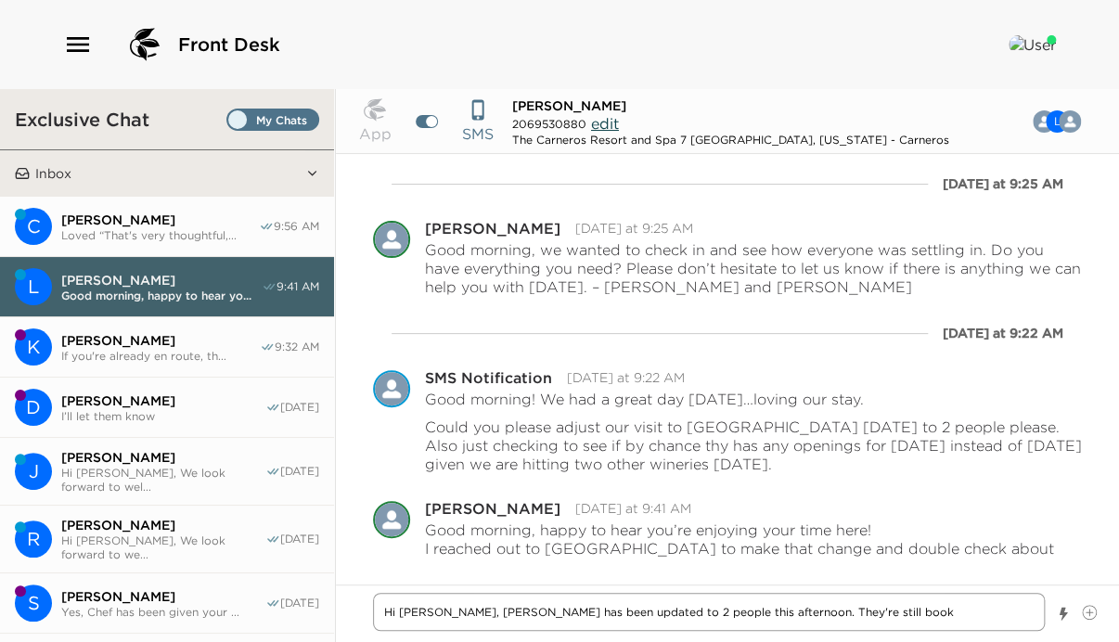
type textarea "Hi [PERSON_NAME], [PERSON_NAME] has been updated to 2 people this afternoon. Th…"
type textarea "x"
type textarea "Hi [PERSON_NAME], [PERSON_NAME] has been updated to 2 people this afternoon. Th…"
type textarea "x"
type textarea "Hi [PERSON_NAME], [PERSON_NAME] has been updated to 2 people this afternoon. Th…"
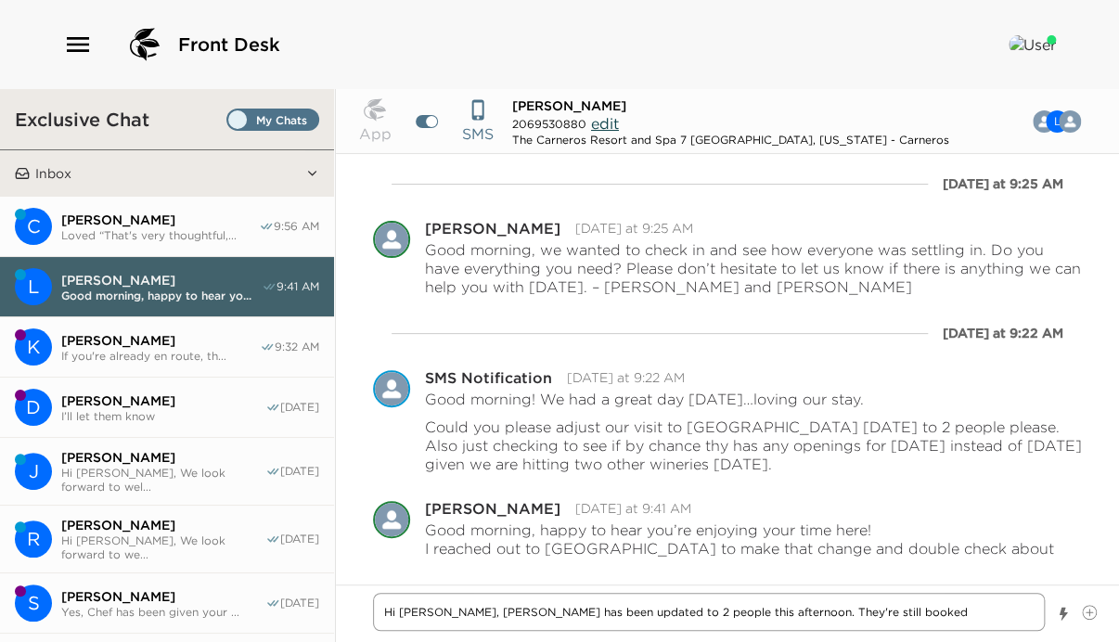
type textarea "x"
type textarea "Hi [PERSON_NAME], [PERSON_NAME] has been updated to 2 people this afternoon. Th…"
type textarea "x"
type textarea "Hi [PERSON_NAME], [PERSON_NAME] has been updated to 2 people this afternoon. Th…"
type textarea "x"
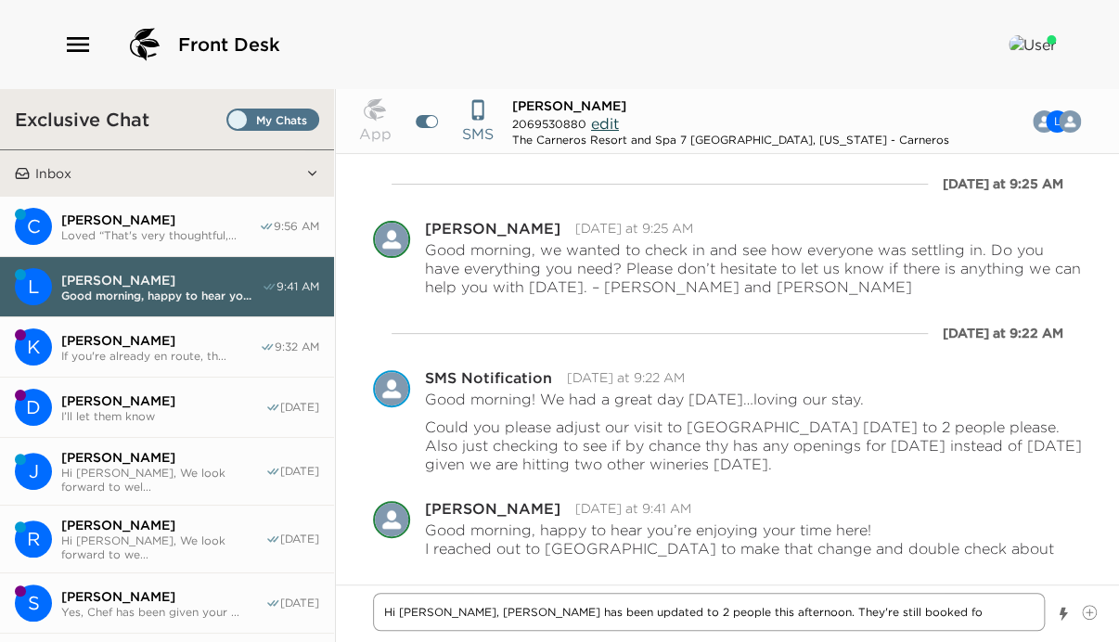
type textarea "Hi [PERSON_NAME], [PERSON_NAME] has been updated to 2 people this afternoon. Th…"
type textarea "x"
type textarea "Hi [PERSON_NAME], [PERSON_NAME] has been updated to 2 people this afternoon. Th…"
type textarea "x"
type textarea "Hi [PERSON_NAME], [PERSON_NAME] has been updated to 2 people this afternoon. Th…"
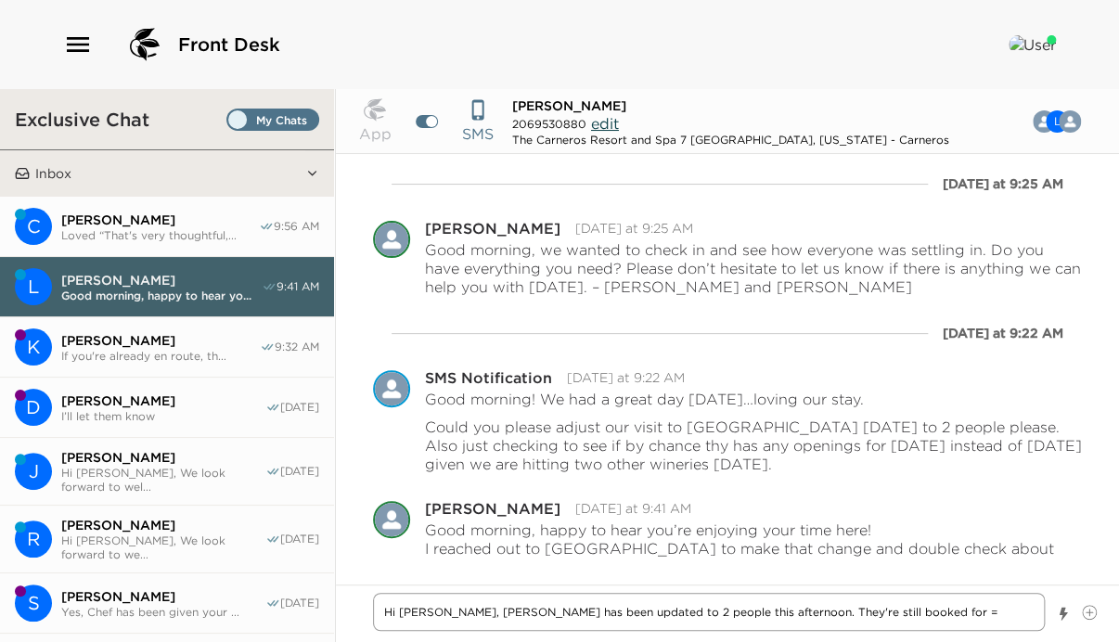
type textarea "x"
type textarea "Hi [PERSON_NAME], [PERSON_NAME] has been updated to 2 people this afternoon. Th…"
type textarea "x"
type textarea "Hi [PERSON_NAME], [PERSON_NAME] has been updated to 2 people this afternoon. Th…"
type textarea "x"
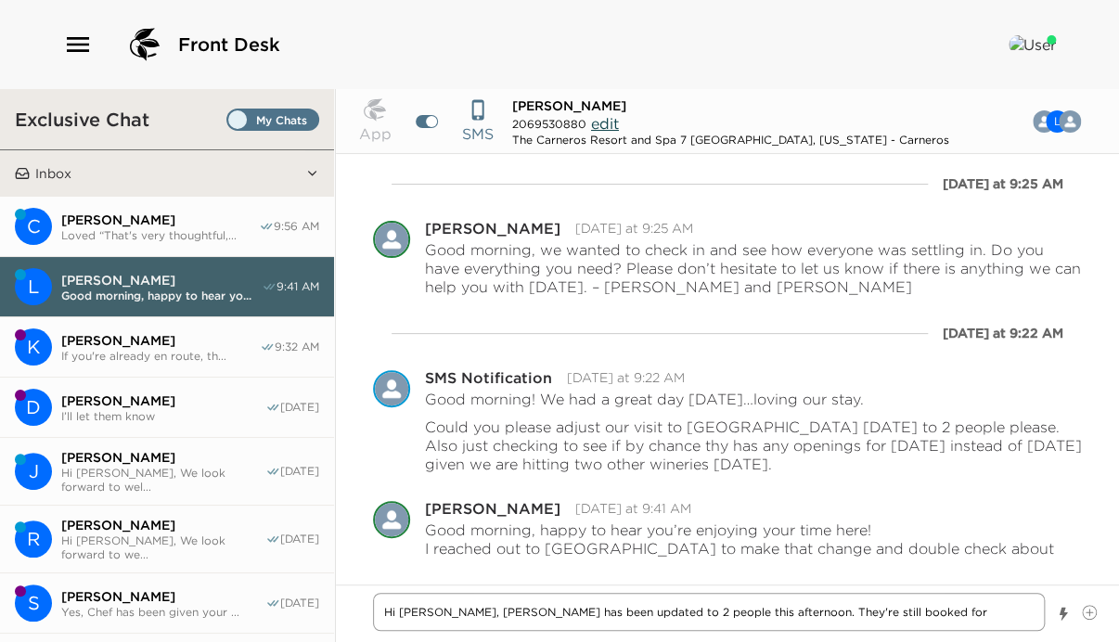
type textarea "Hi [PERSON_NAME], [PERSON_NAME] has been updated to 2 people this afternoon. Th…"
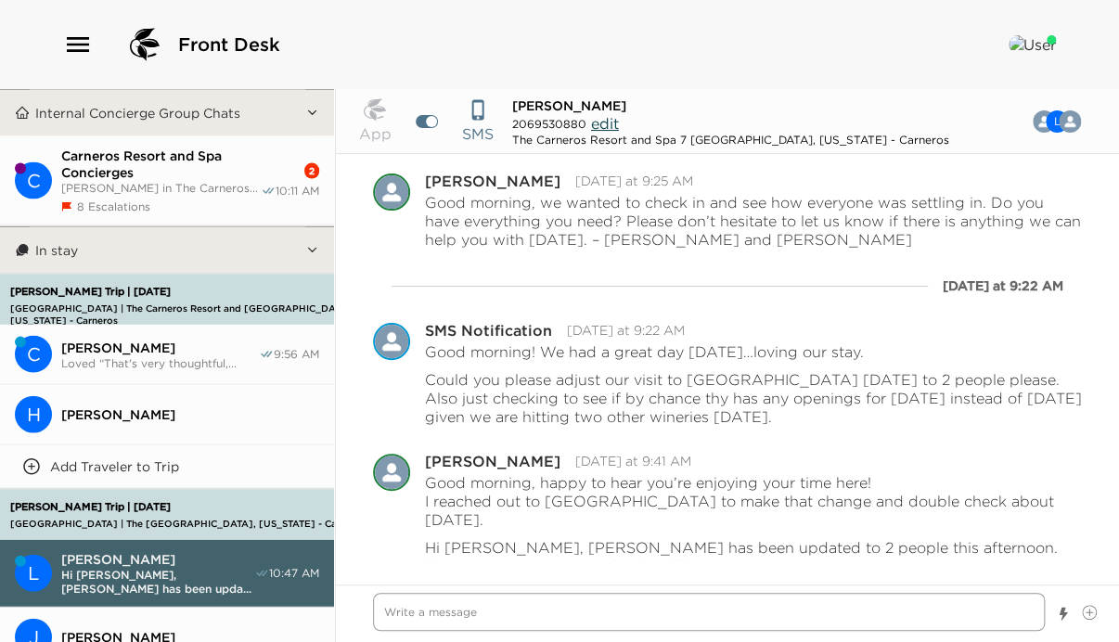
scroll to position [1262, 0]
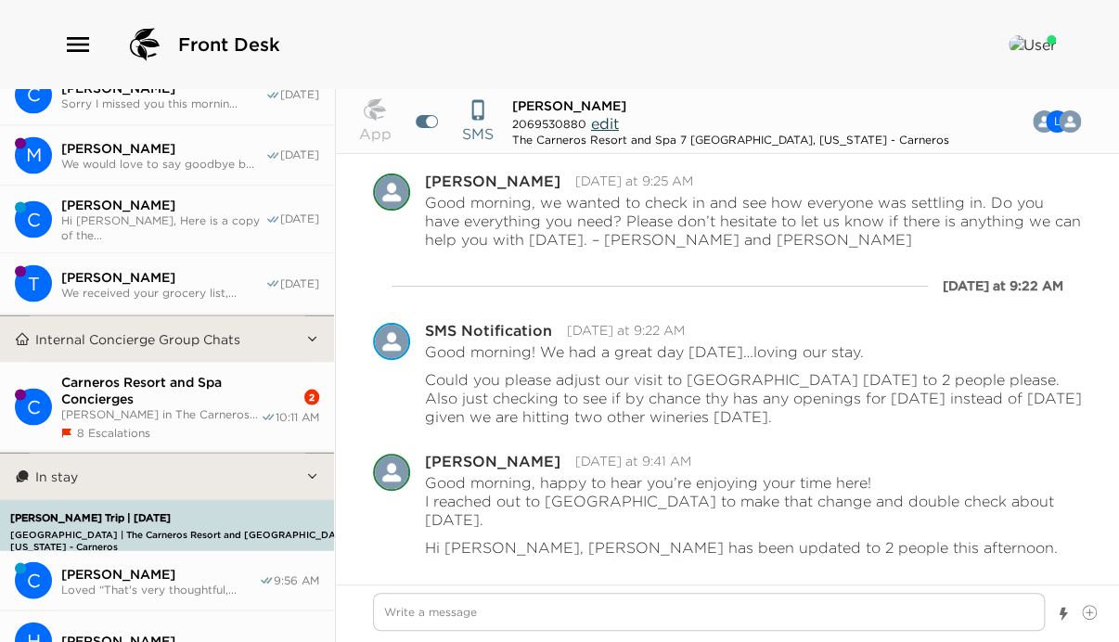
click at [164, 425] on div "8 Escalations" at bounding box center [160, 432] width 199 height 14
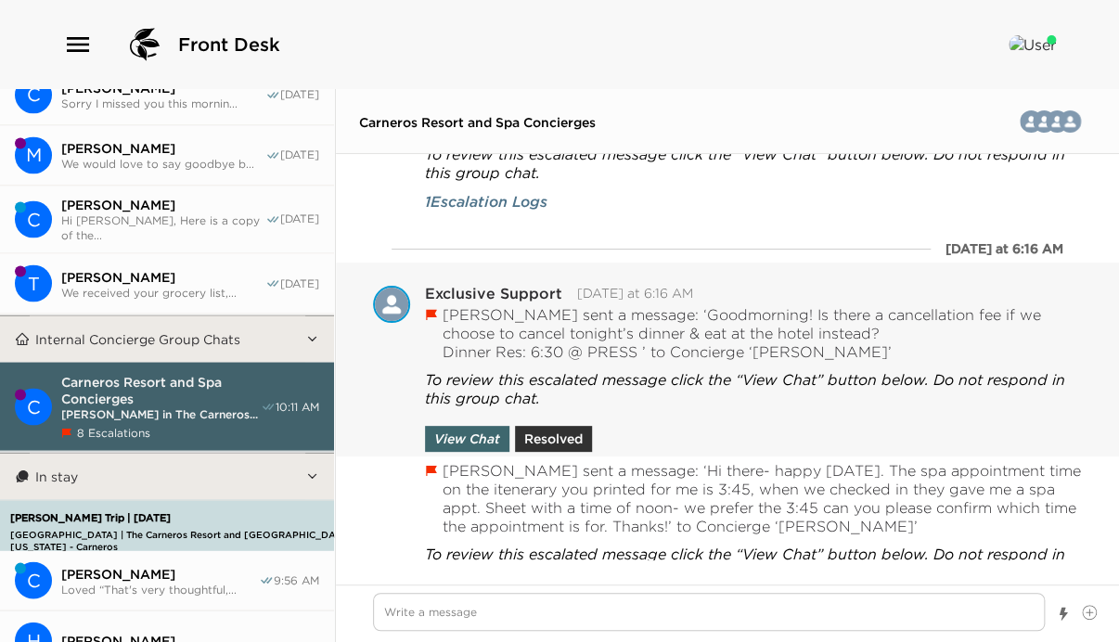
scroll to position [4243, 0]
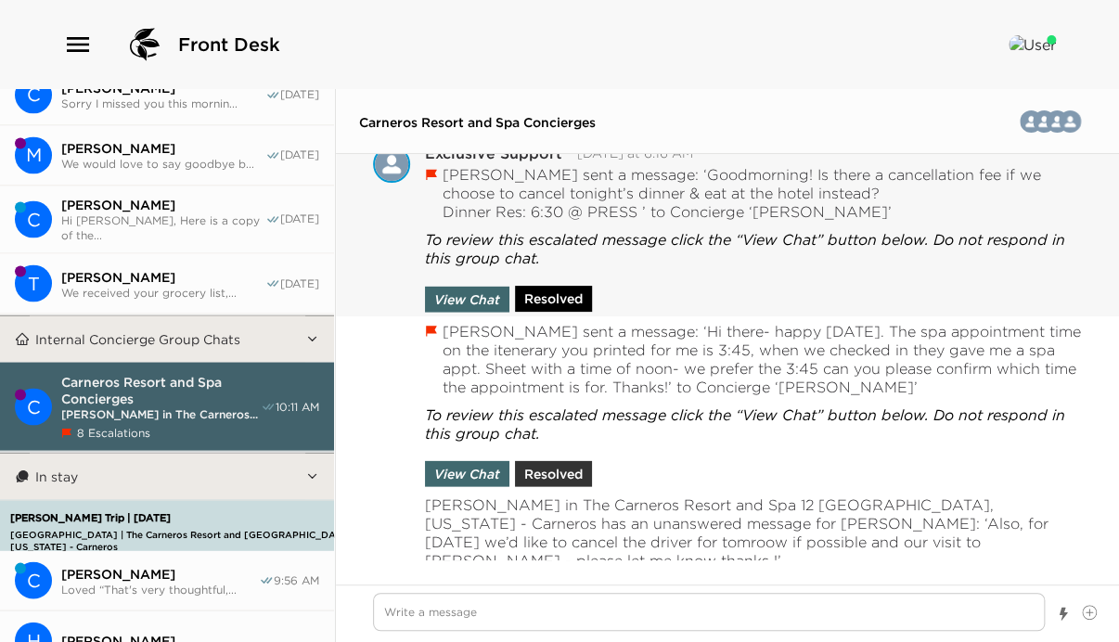
click at [546, 296] on button "Resolved" at bounding box center [553, 299] width 77 height 26
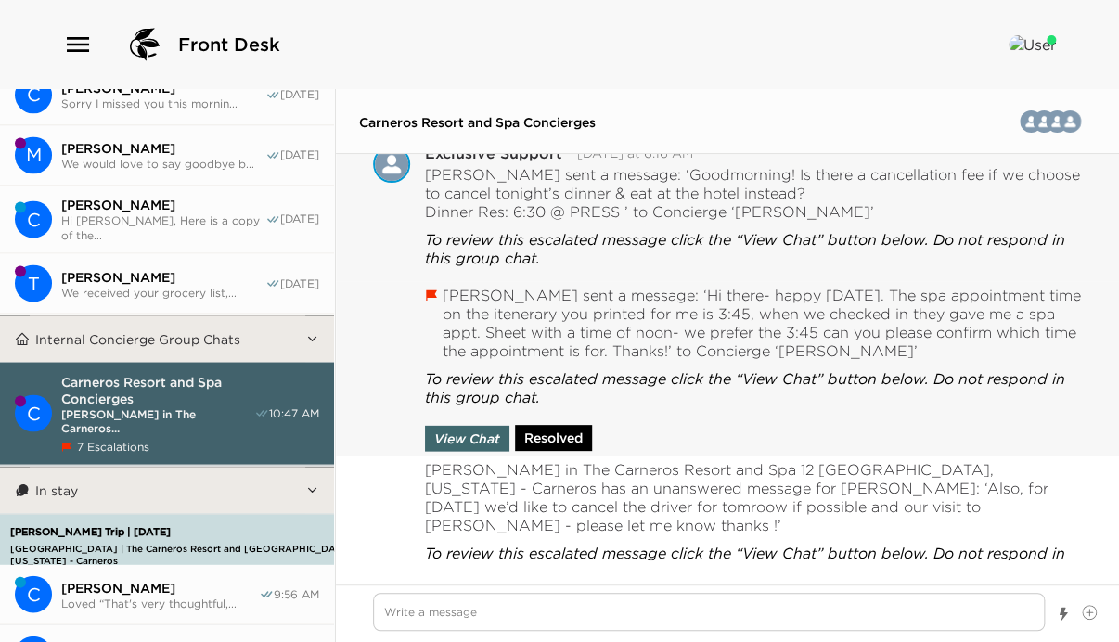
click at [560, 433] on div "View Chat Resolved" at bounding box center [511, 433] width 173 height 35
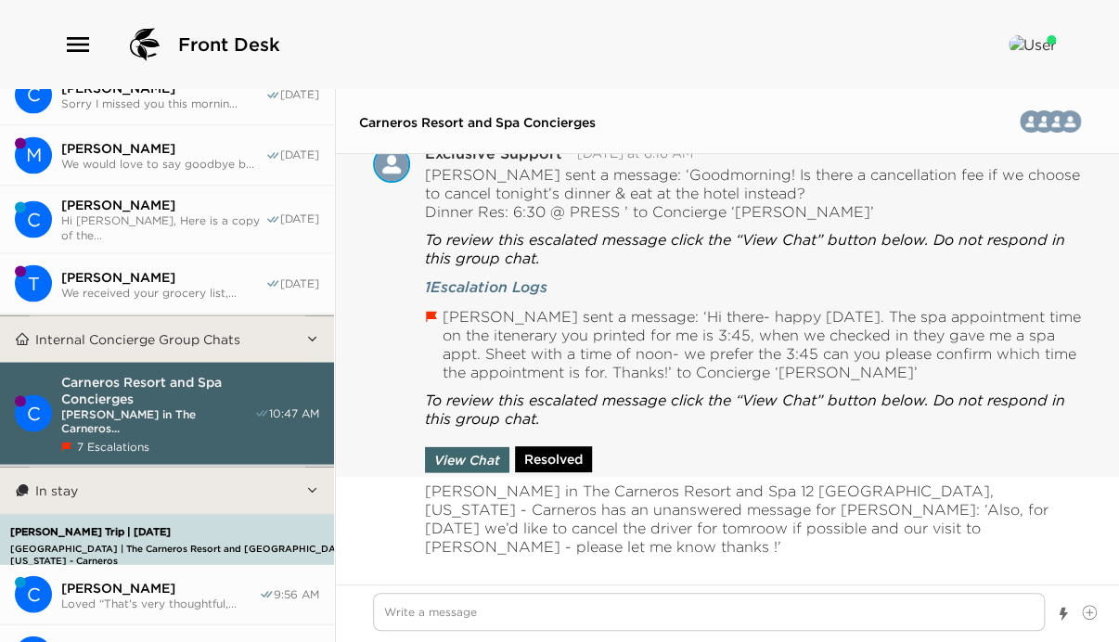
click at [563, 449] on button "Resolved" at bounding box center [553, 459] width 77 height 26
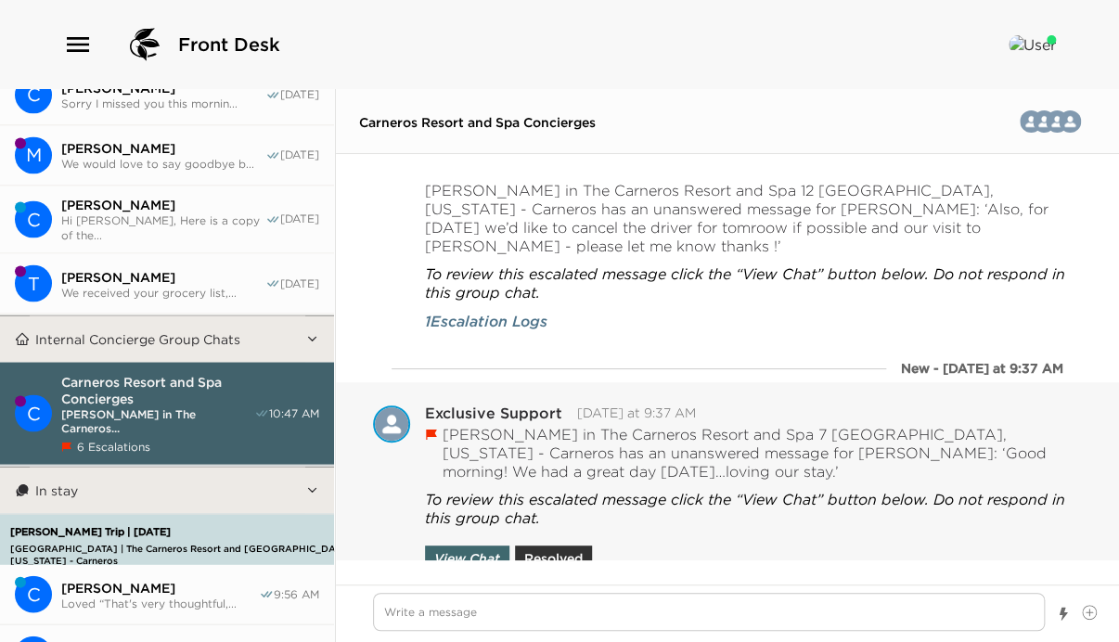
scroll to position [4614, 0]
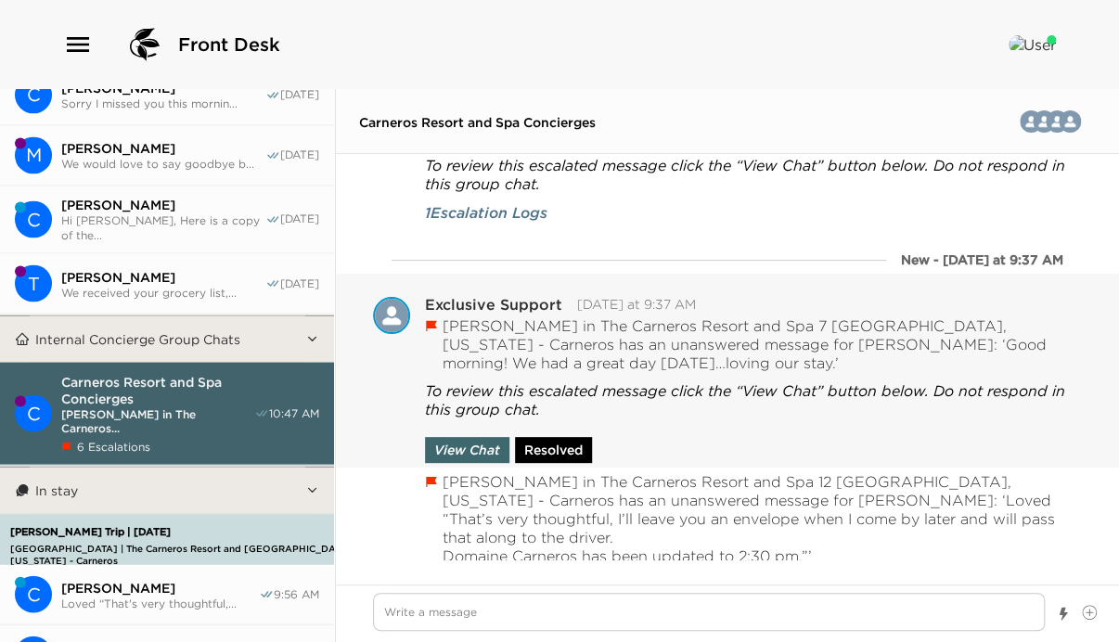
click at [566, 437] on button "Resolved" at bounding box center [553, 450] width 77 height 26
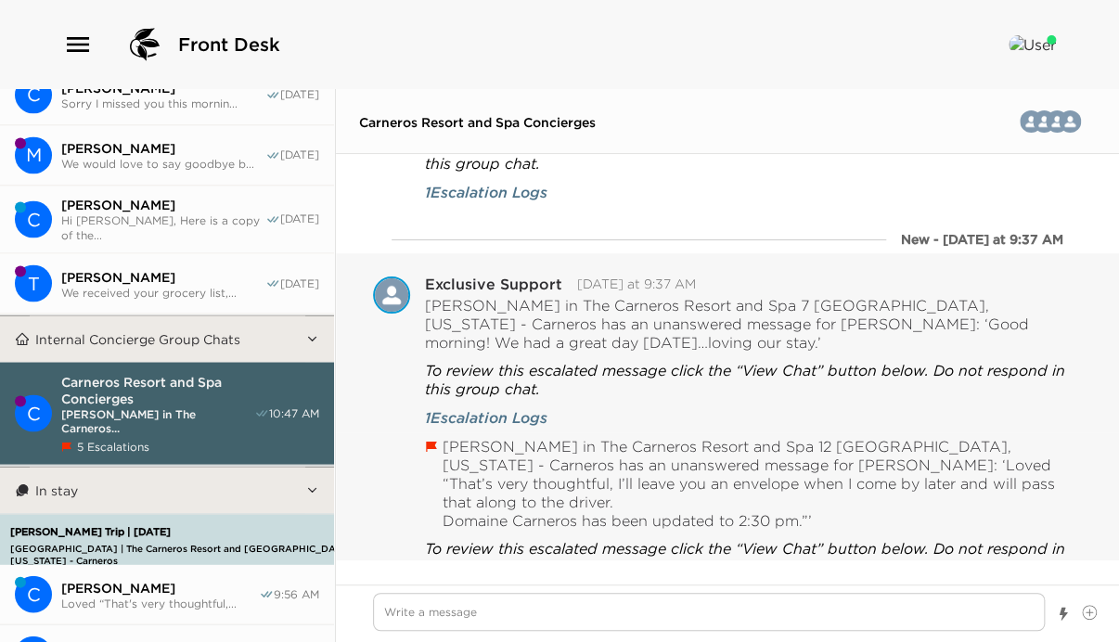
scroll to position [4655, 0]
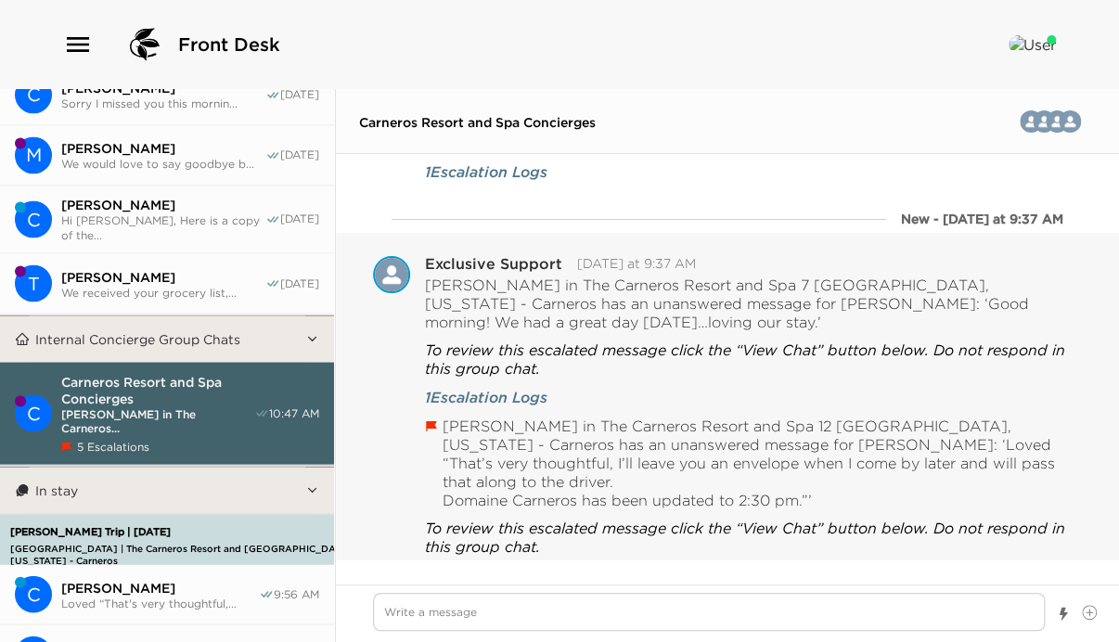
click at [553, 574] on button "Resolved" at bounding box center [553, 587] width 77 height 26
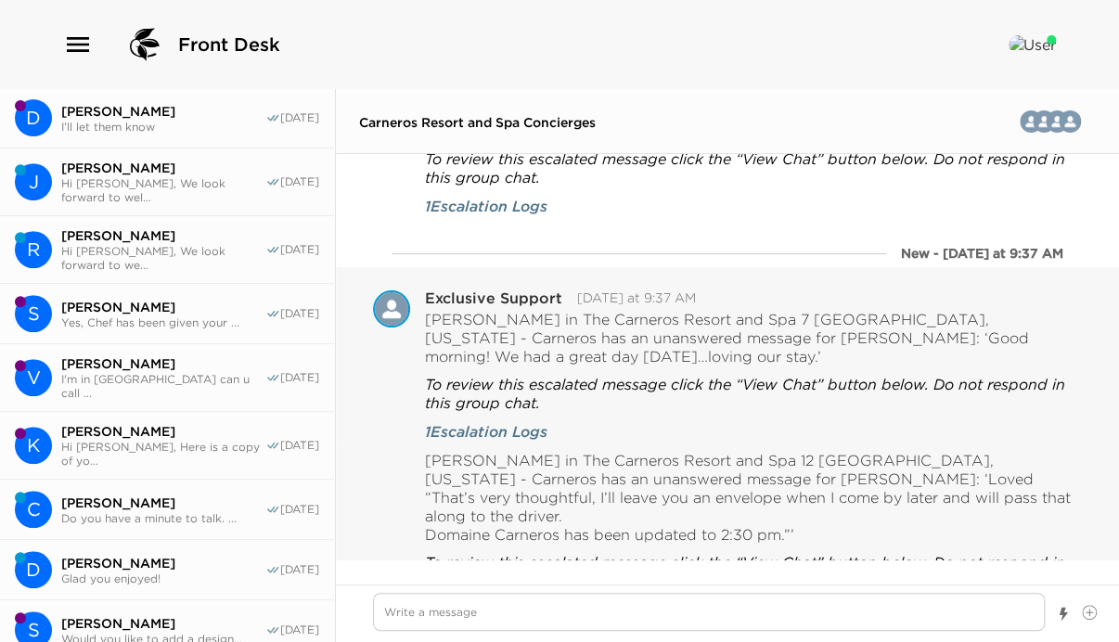
scroll to position [0, 0]
